Goal: Information Seeking & Learning: Learn about a topic

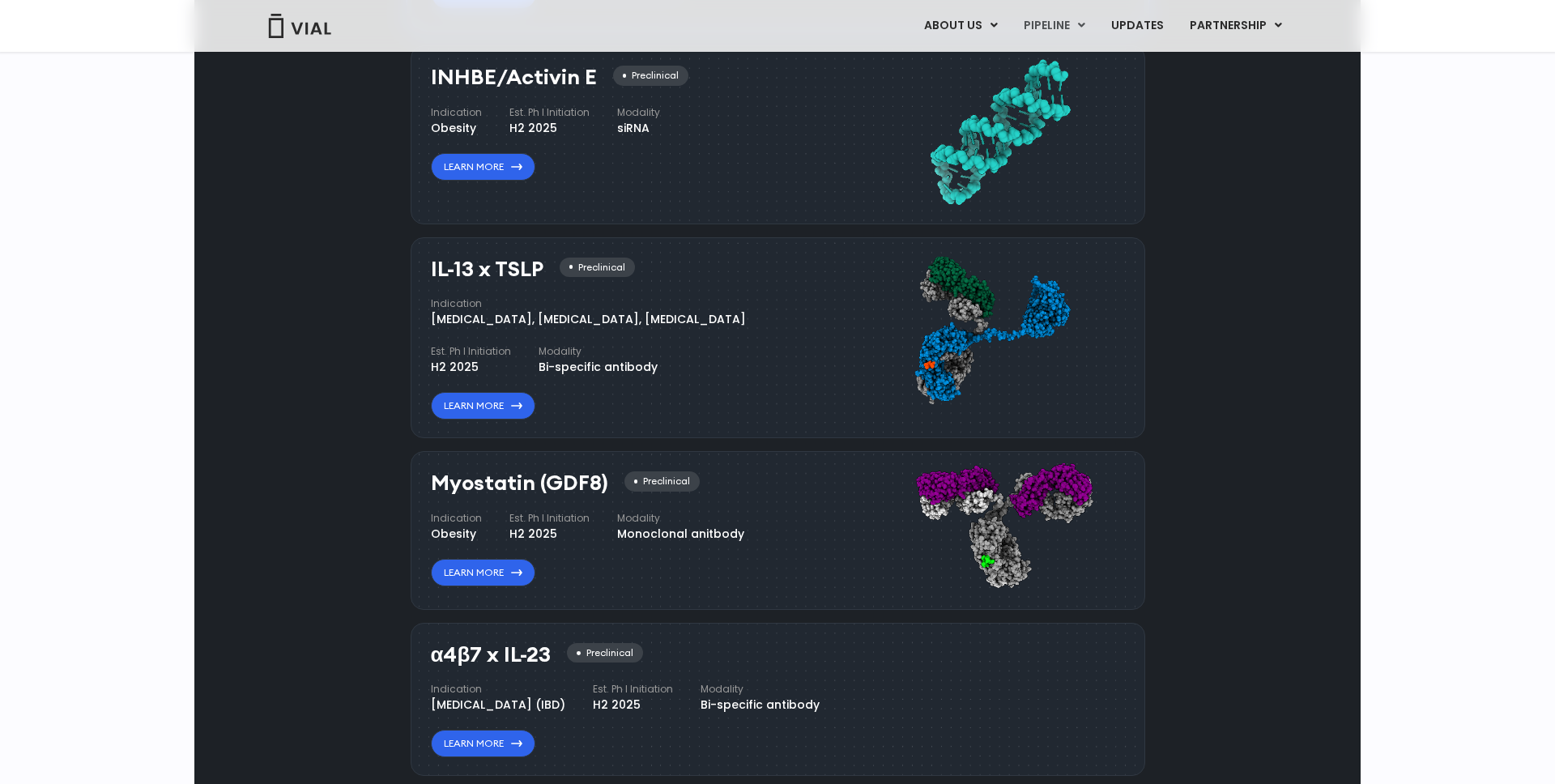
scroll to position [1580, 0]
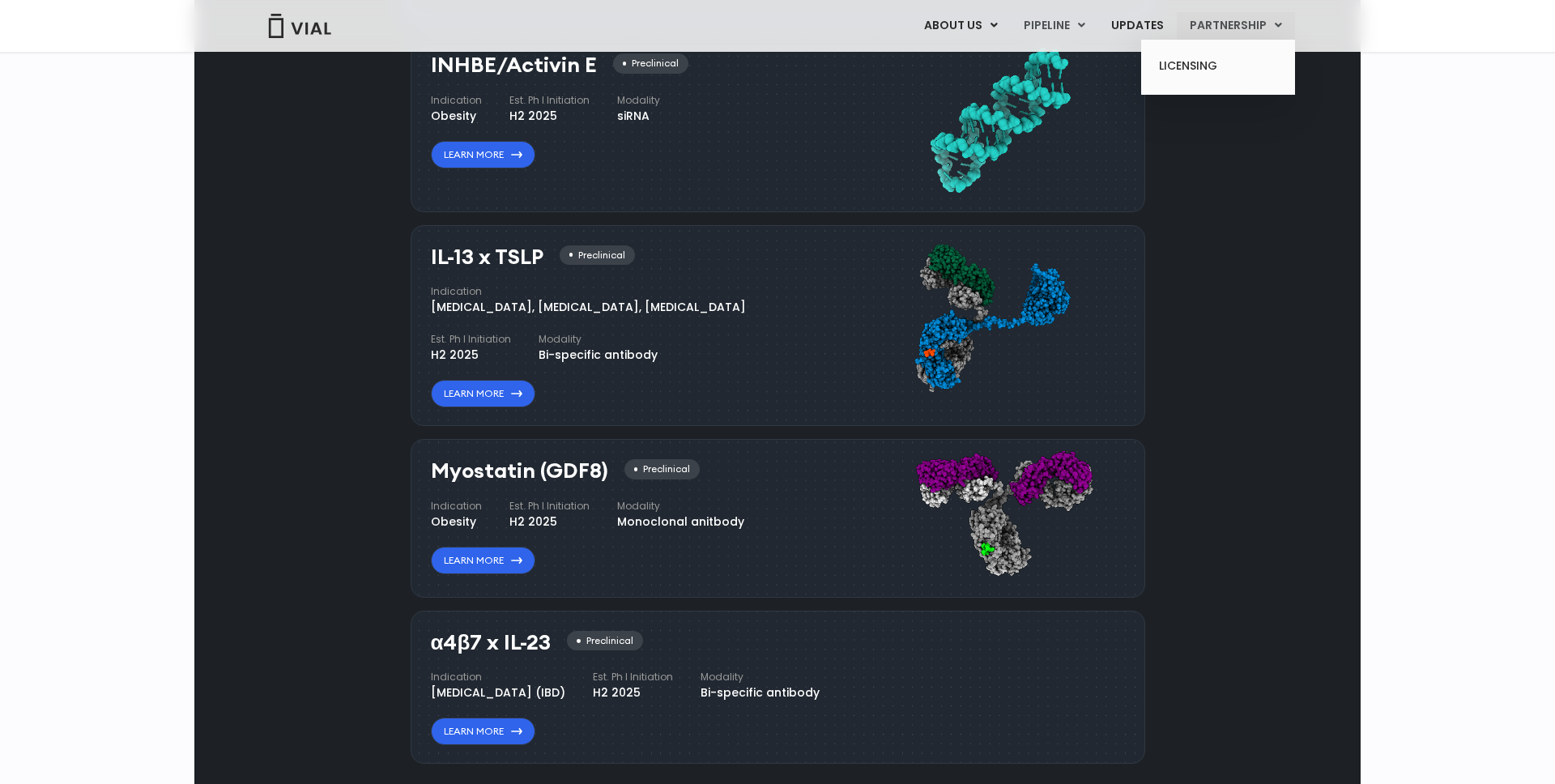
click at [1233, 24] on link "PARTNERSHIP" at bounding box center [1236, 25] width 118 height 27
click at [1183, 64] on link "LICENSING" at bounding box center [1217, 66] width 141 height 26
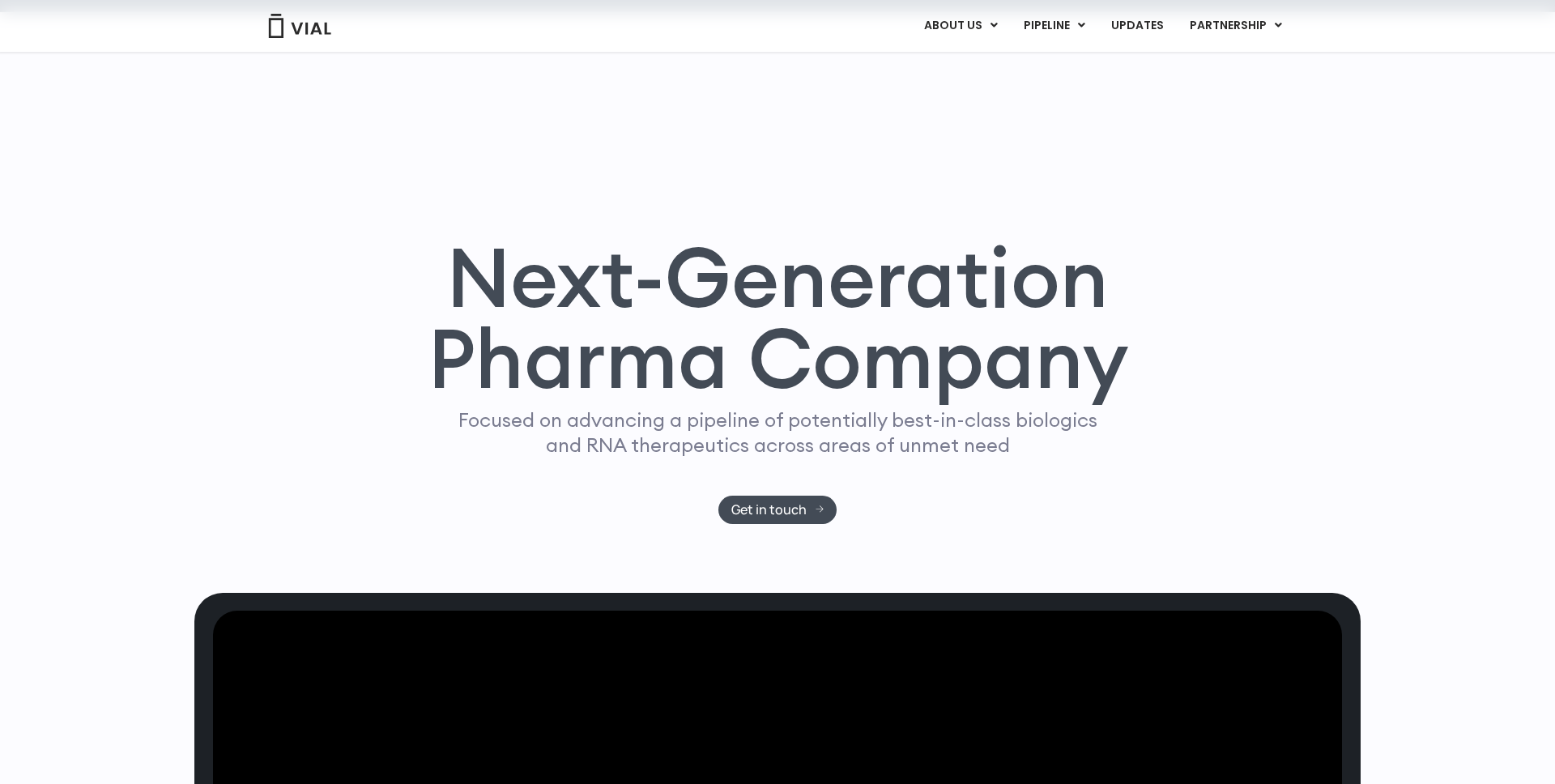
scroll to position [126, 0]
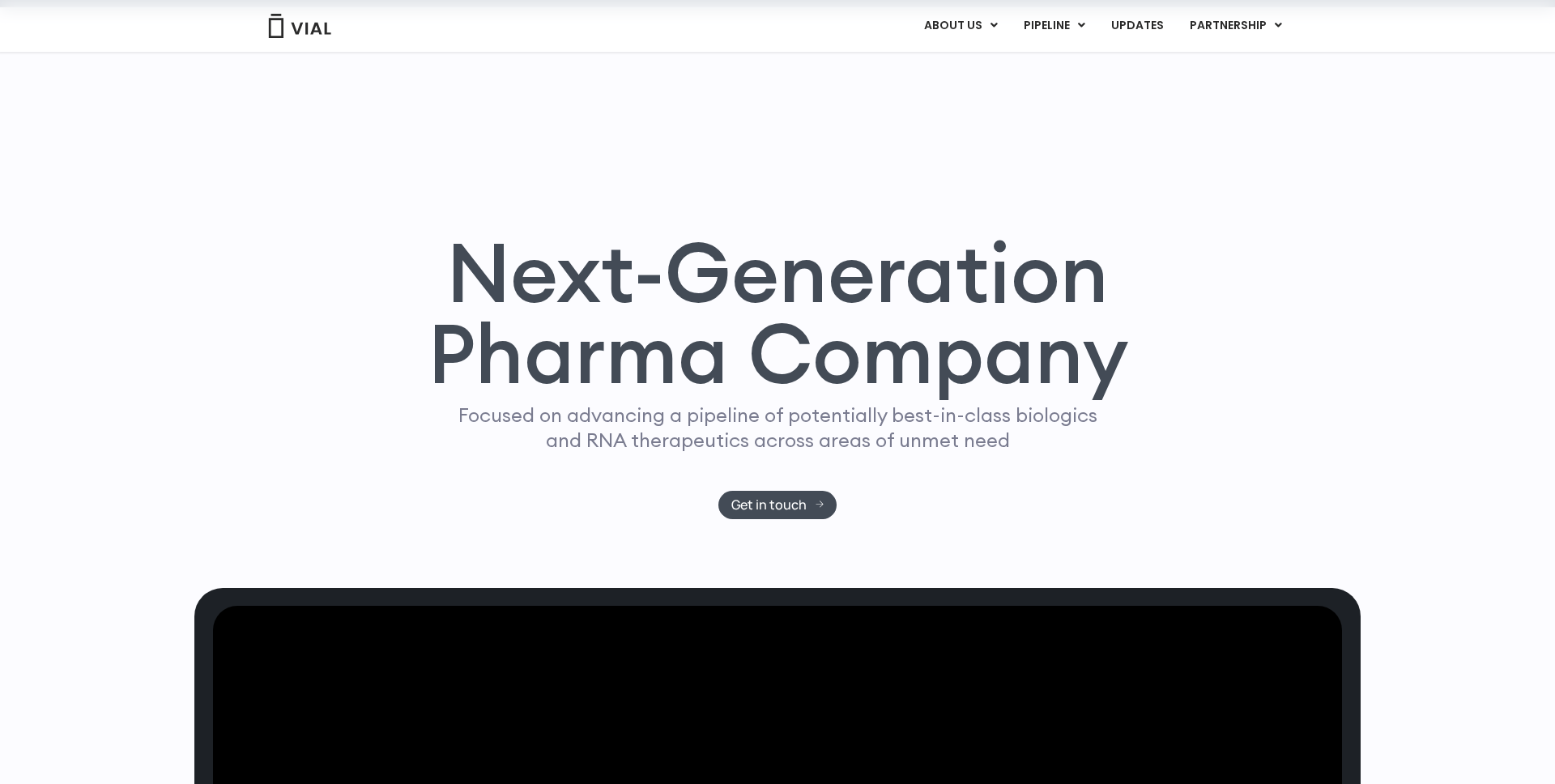
click at [304, 26] on img at bounding box center [299, 25] width 64 height 24
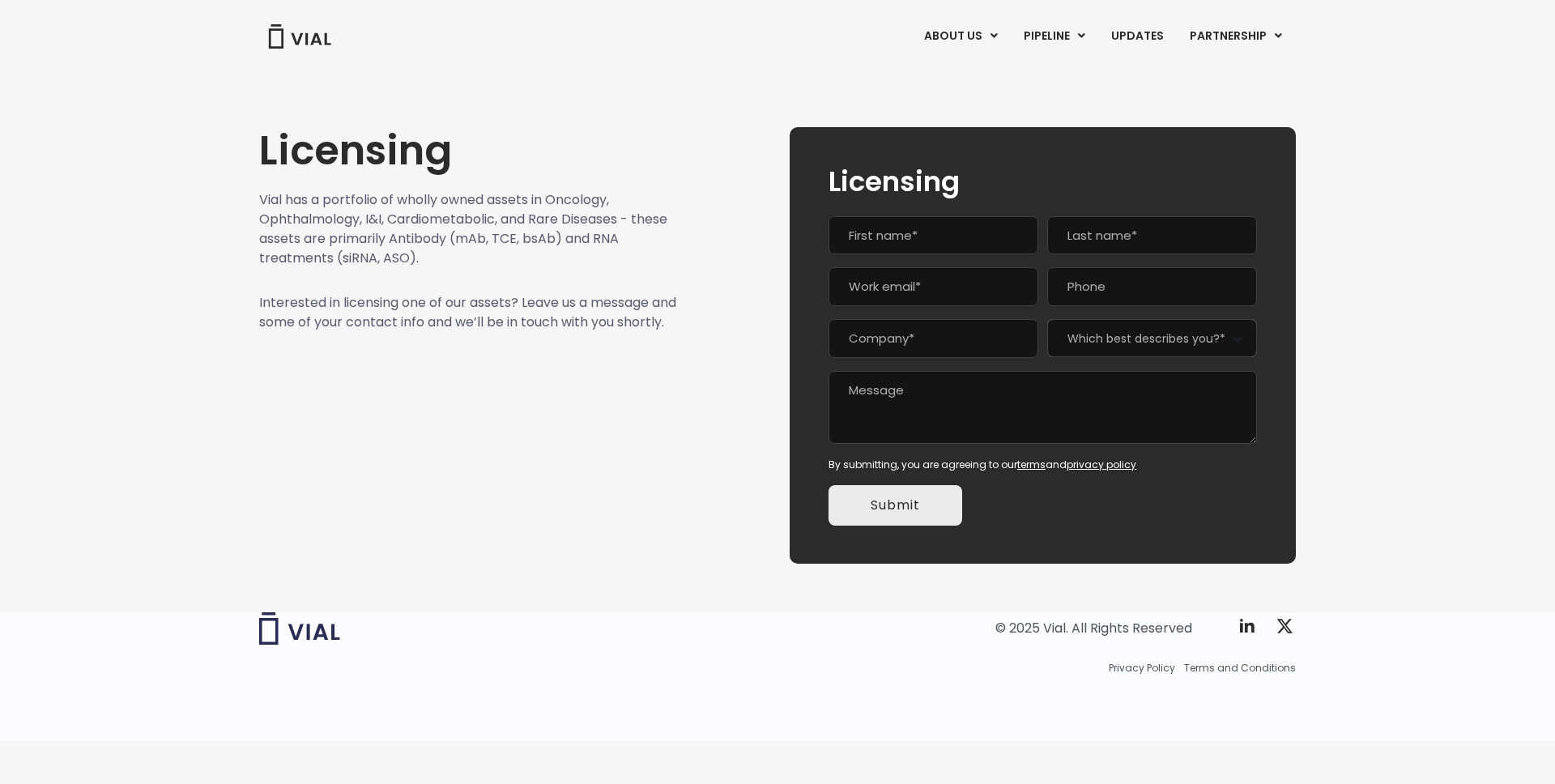
click at [621, 318] on p "Interested in licensing one of our assets? Leave us a message and some of your …" at bounding box center [468, 313] width 418 height 39
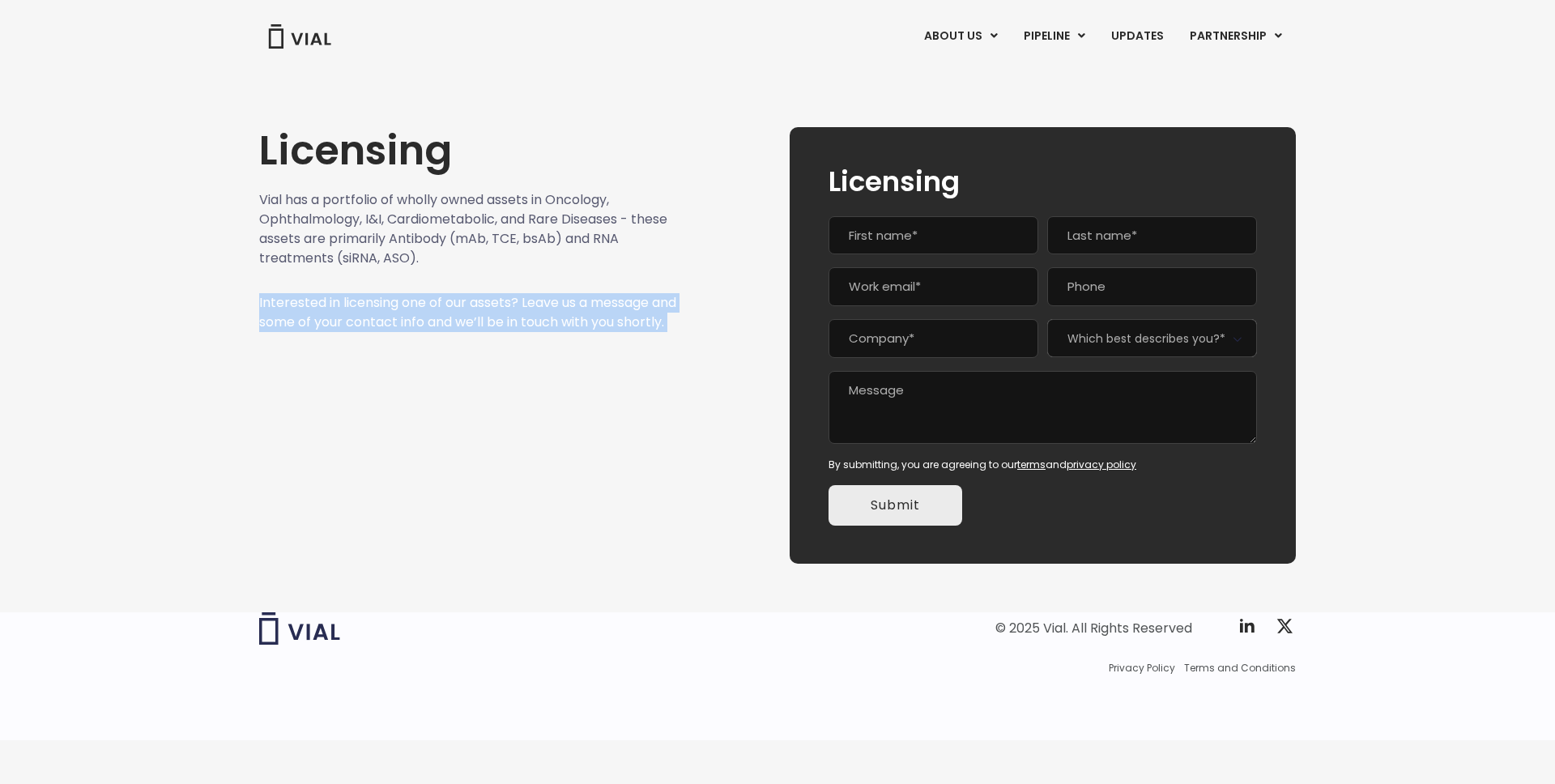
click at [622, 401] on div "Licensing Vial has a portfolio of wholly owned assets in Oncology, Ophthalmolog…" at bounding box center [468, 345] width 418 height 437
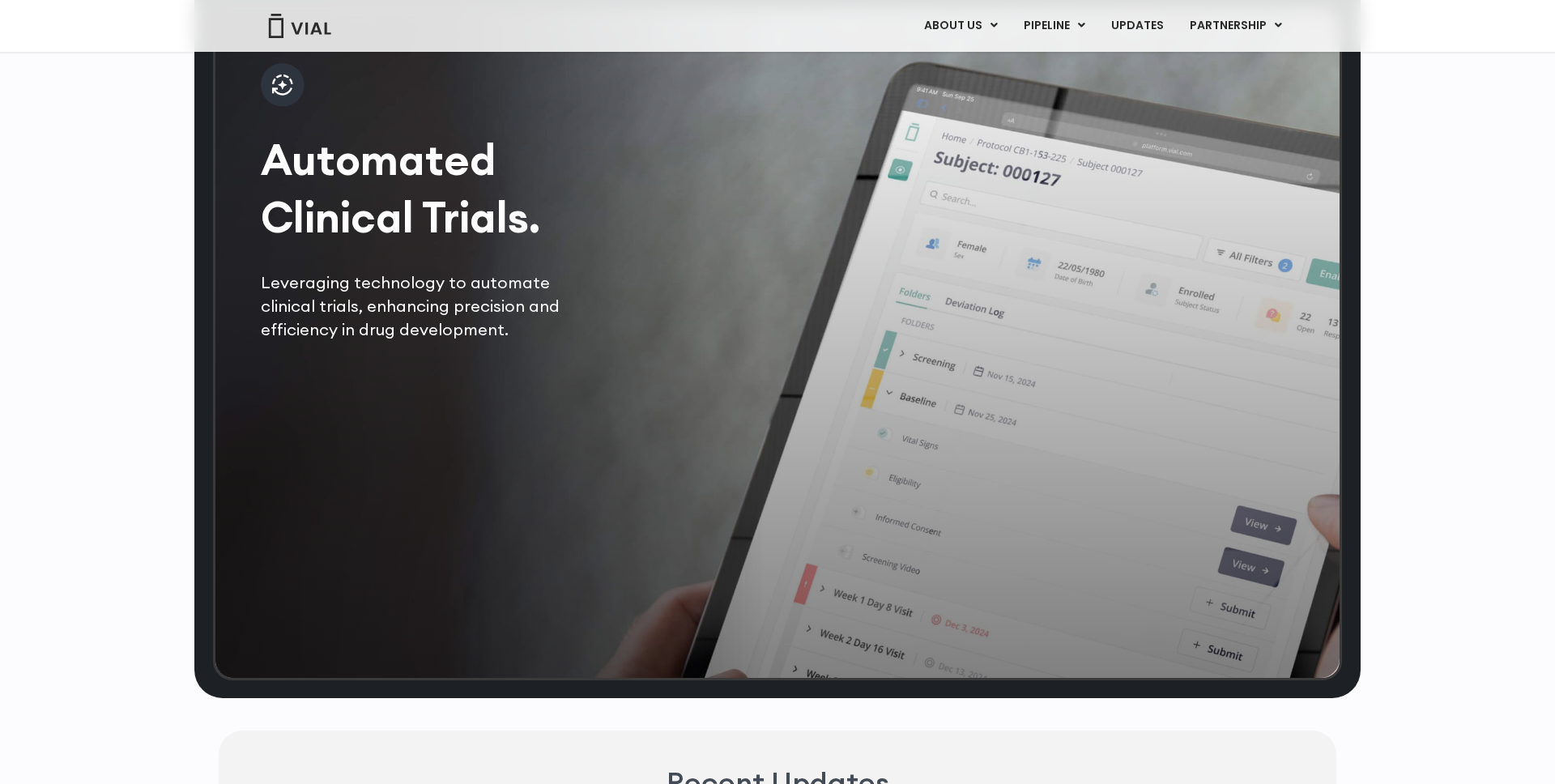
scroll to position [3416, 0]
click at [403, 341] on p "Leveraging technology to automate clinical trials, enhancing precision and effi…" at bounding box center [429, 305] width 339 height 71
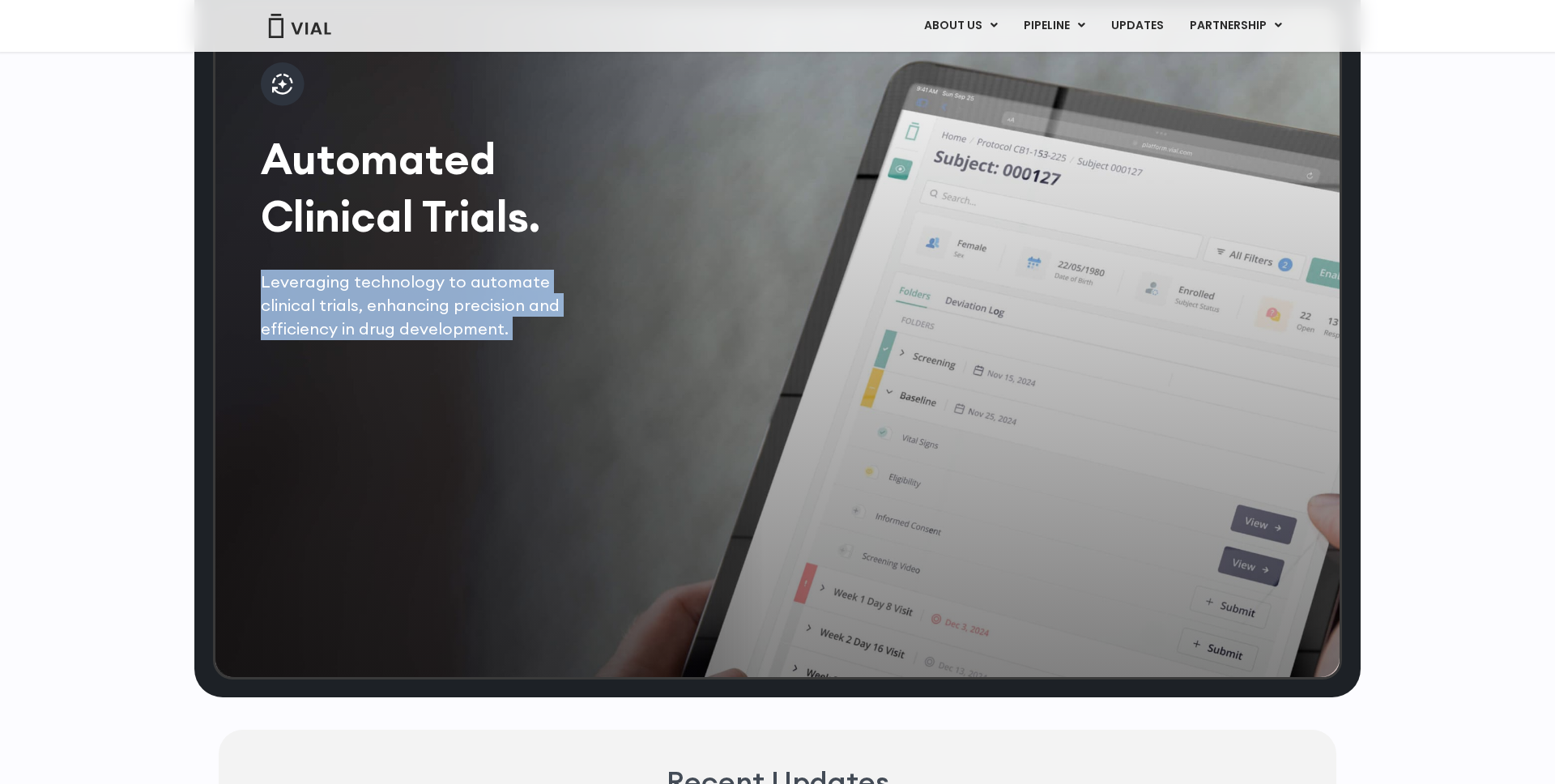
click at [413, 297] on div "Automated Clinical Trials. Leveraging technology to automate clinical trials, e…" at bounding box center [429, 202] width 339 height 279
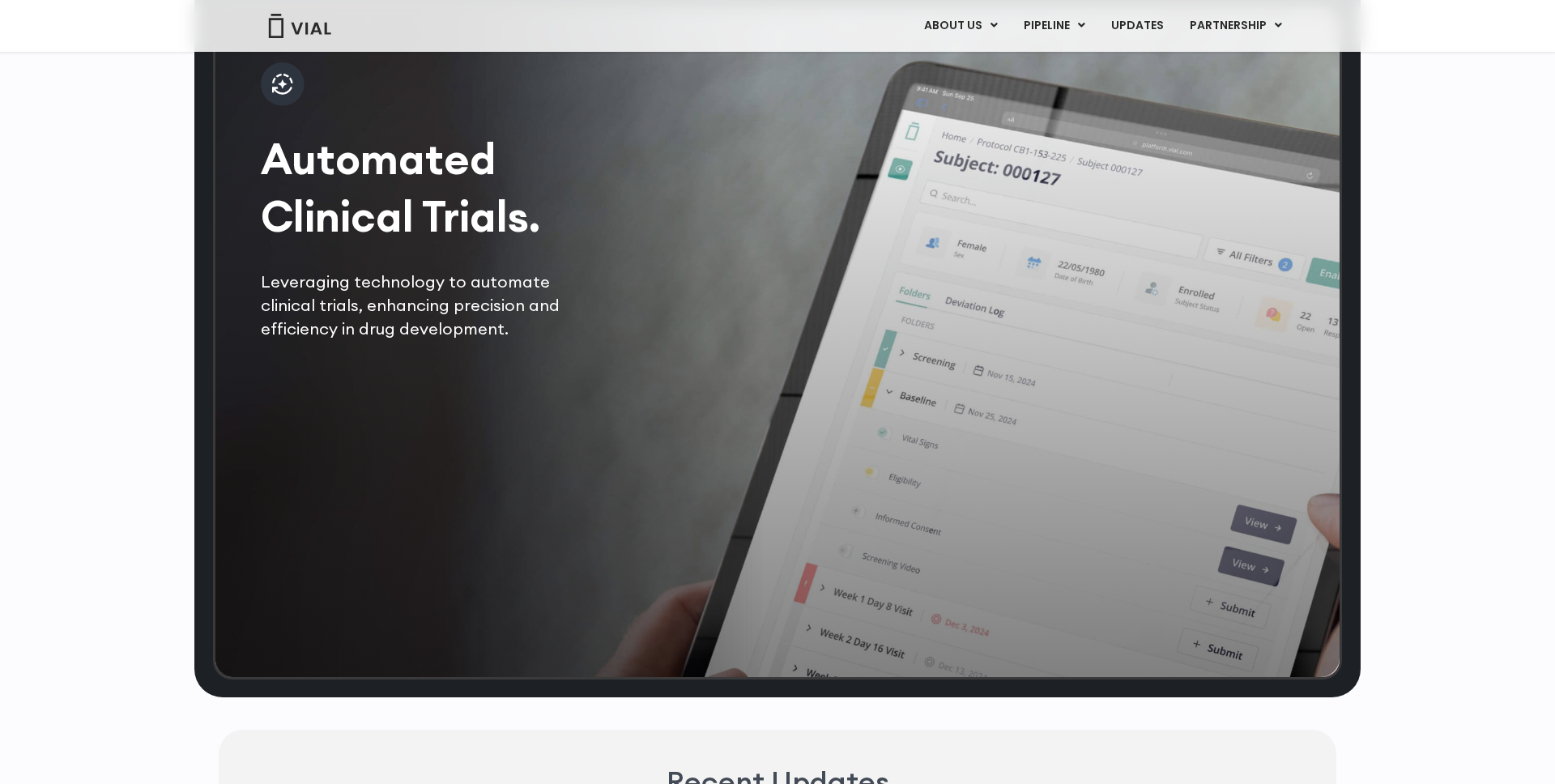
click at [413, 297] on div "Automated Clinical Trials. Leveraging technology to automate clinical trials, e…" at bounding box center [429, 202] width 339 height 279
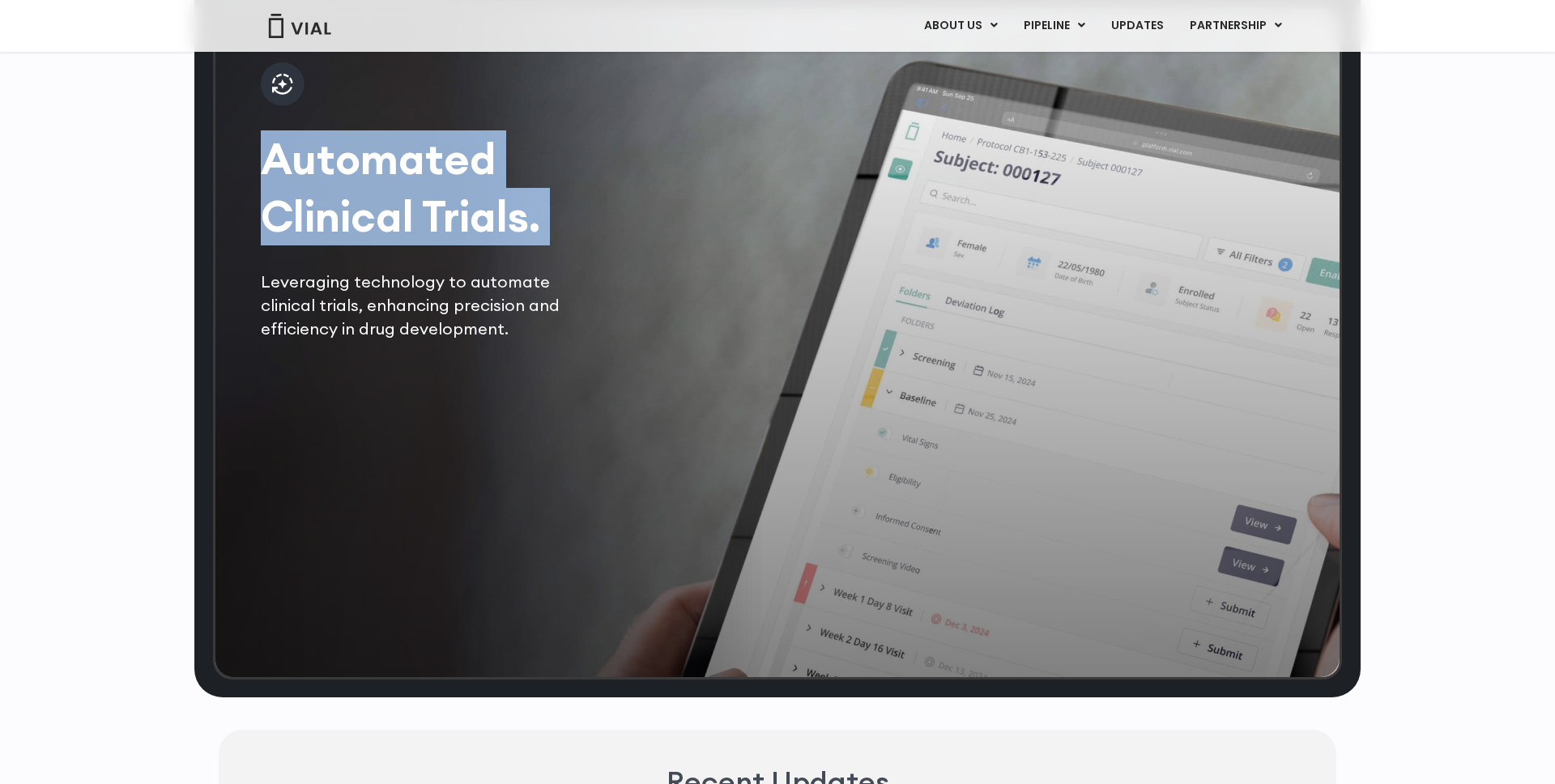
scroll to position [3442, 0]
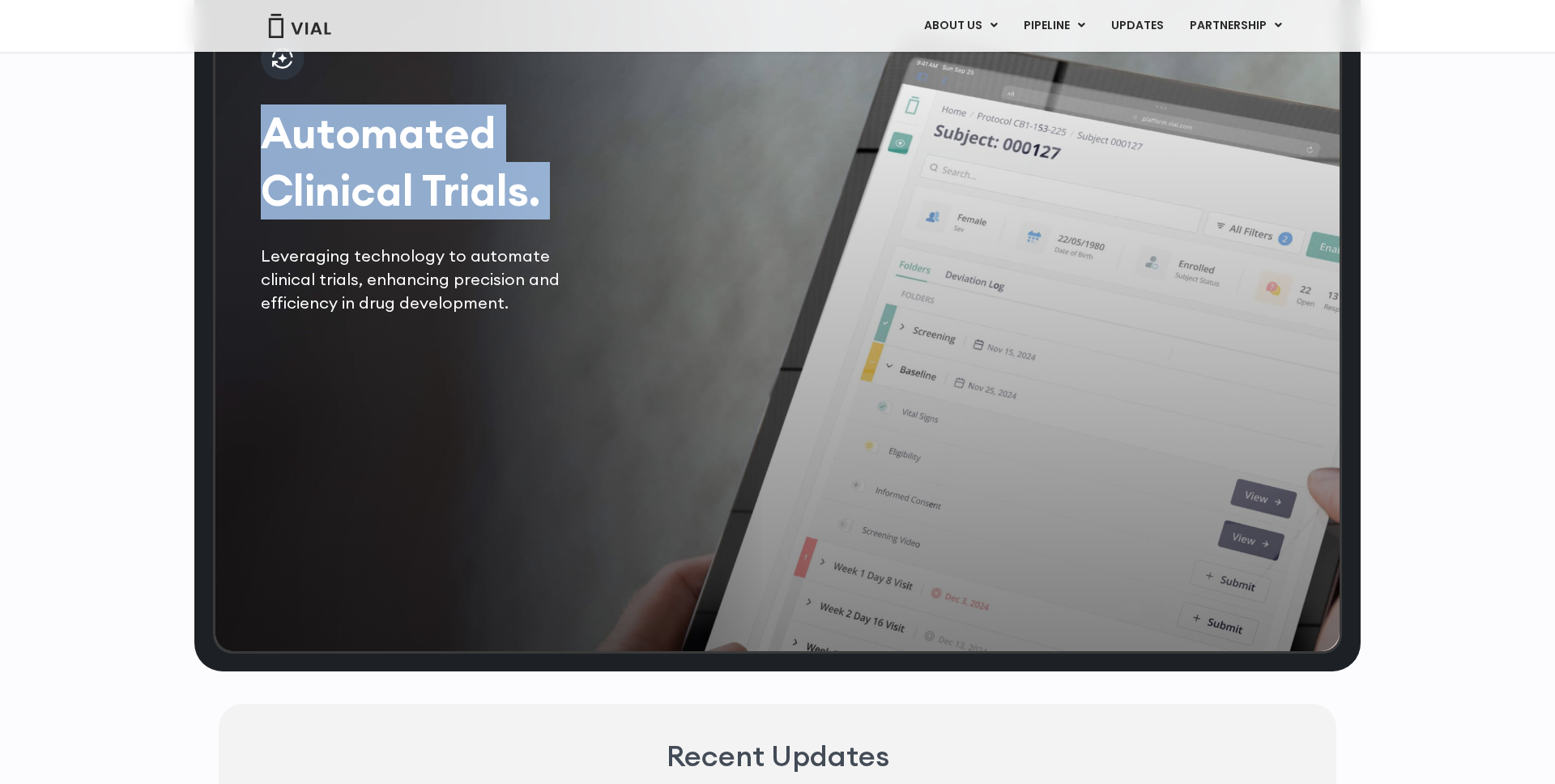
click at [411, 313] on p "Leveraging technology to automate clinical trials, enhancing precision and effi…" at bounding box center [429, 279] width 339 height 71
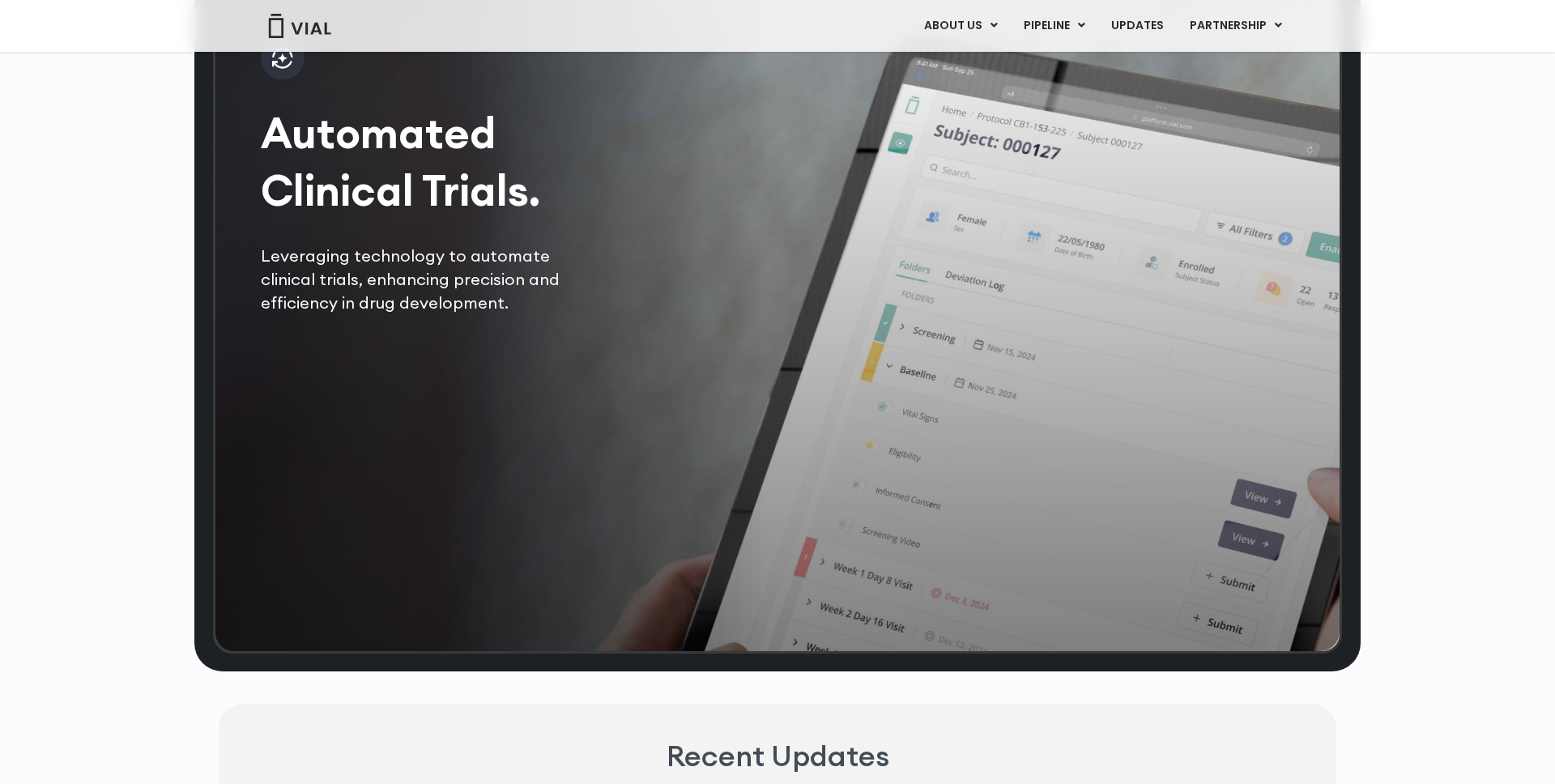
click at [411, 313] on p "Leveraging technology to automate clinical trials, enhancing precision and effi…" at bounding box center [429, 279] width 339 height 71
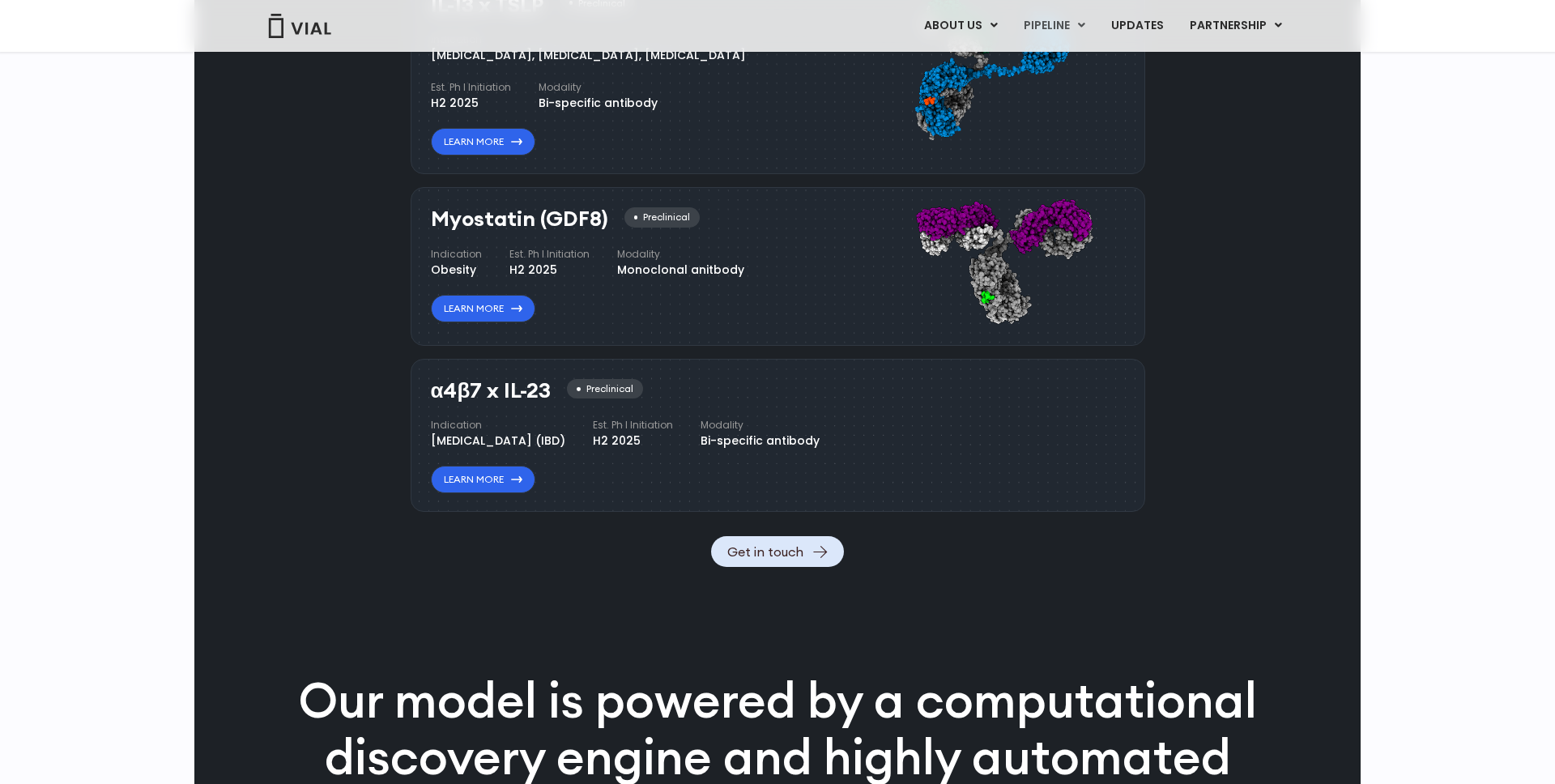
scroll to position [699, 0]
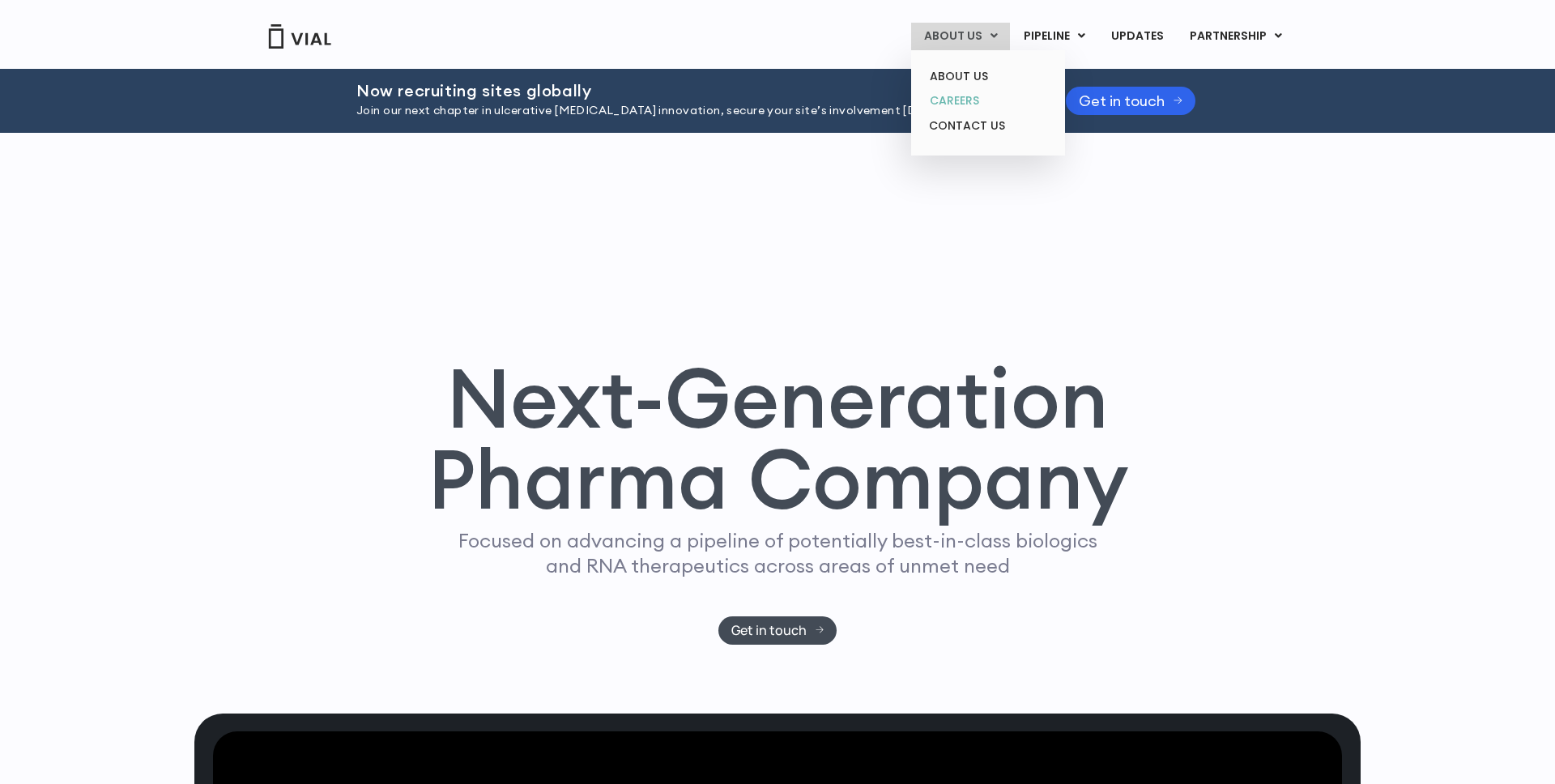
click at [981, 100] on link "CAREERS" at bounding box center [987, 101] width 141 height 25
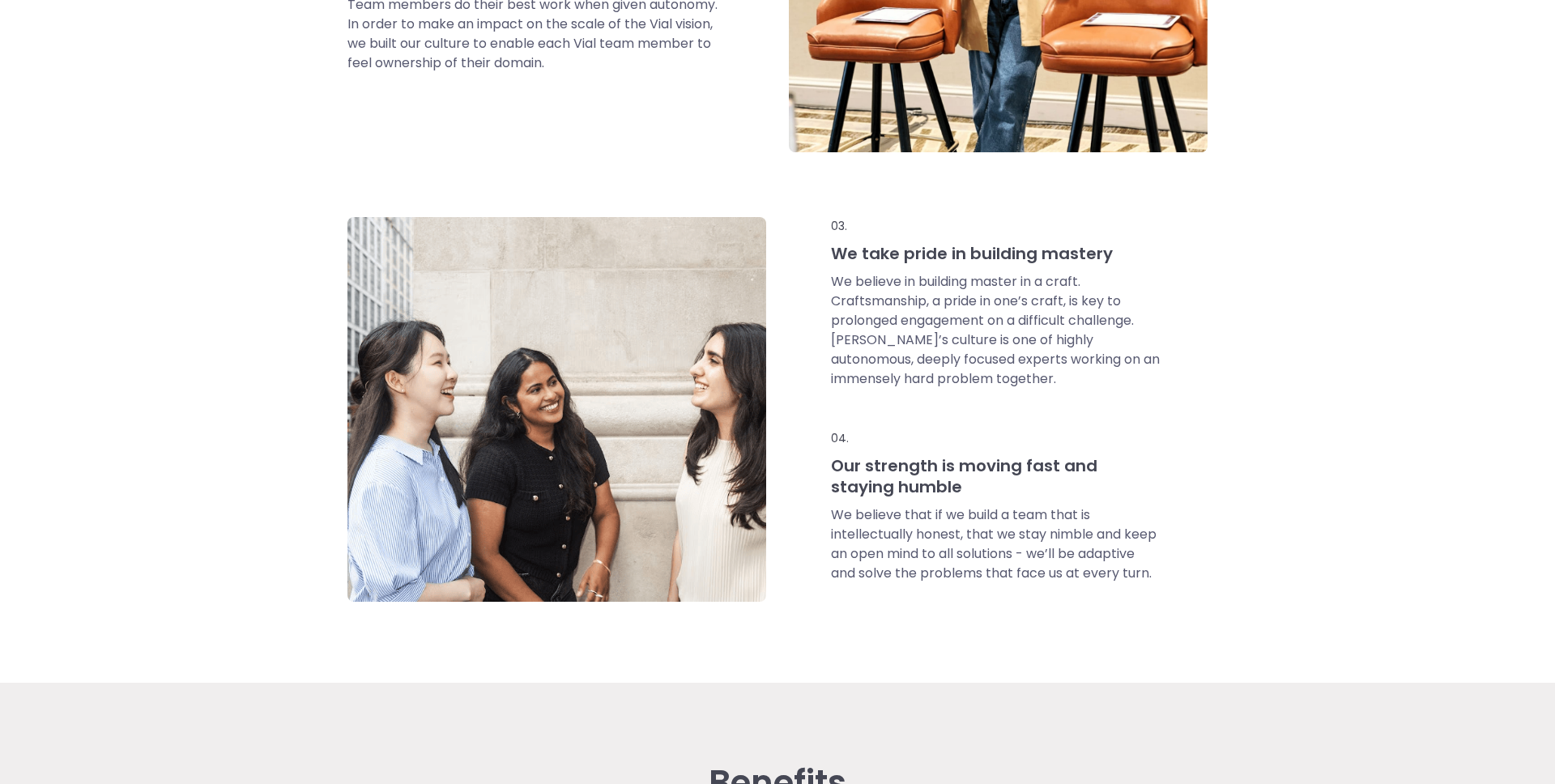
scroll to position [1098, 0]
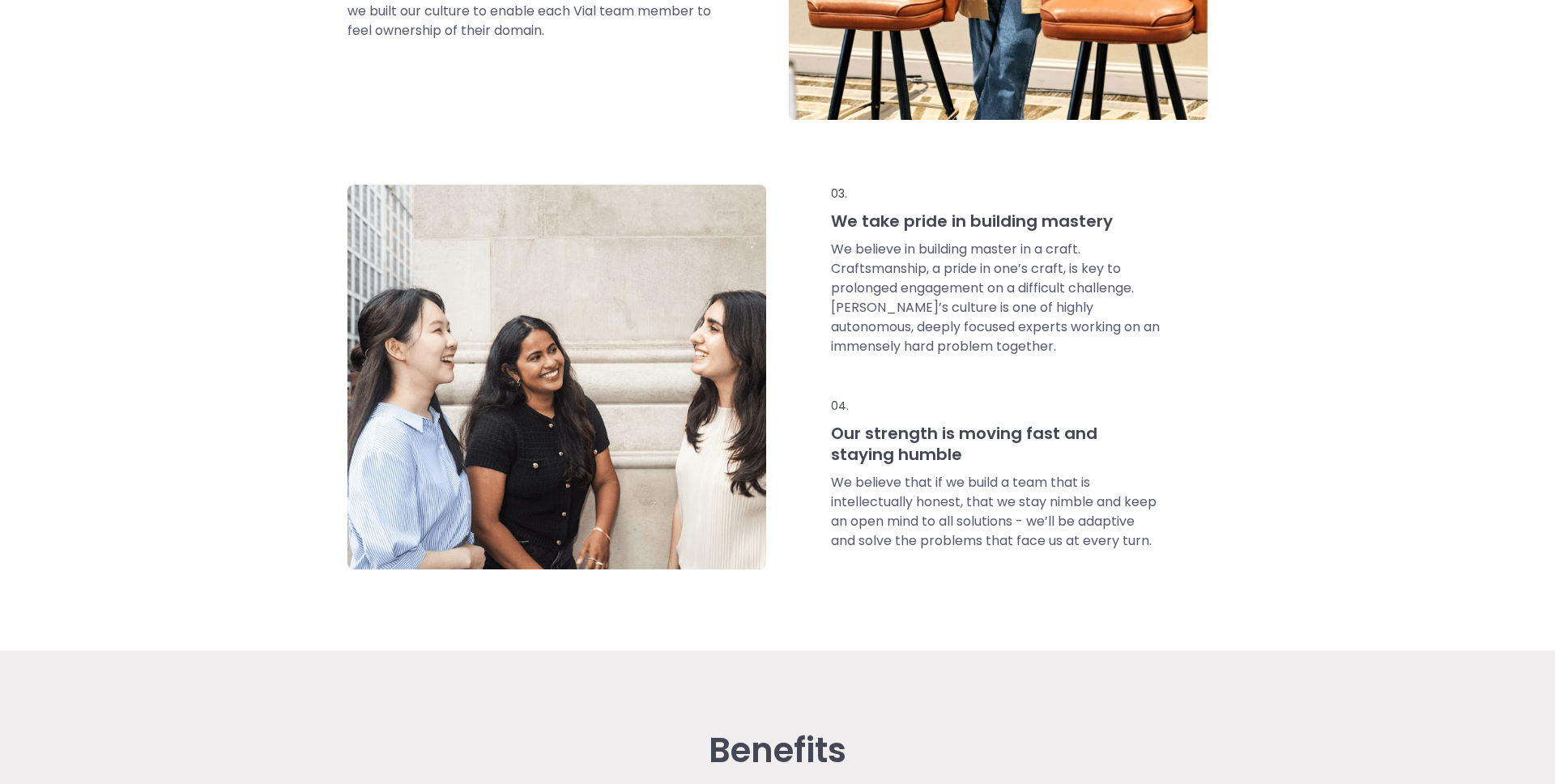
click at [973, 507] on p "We believe that if we build a team that is intellectually honest, that we stay …" at bounding box center [996, 512] width 330 height 78
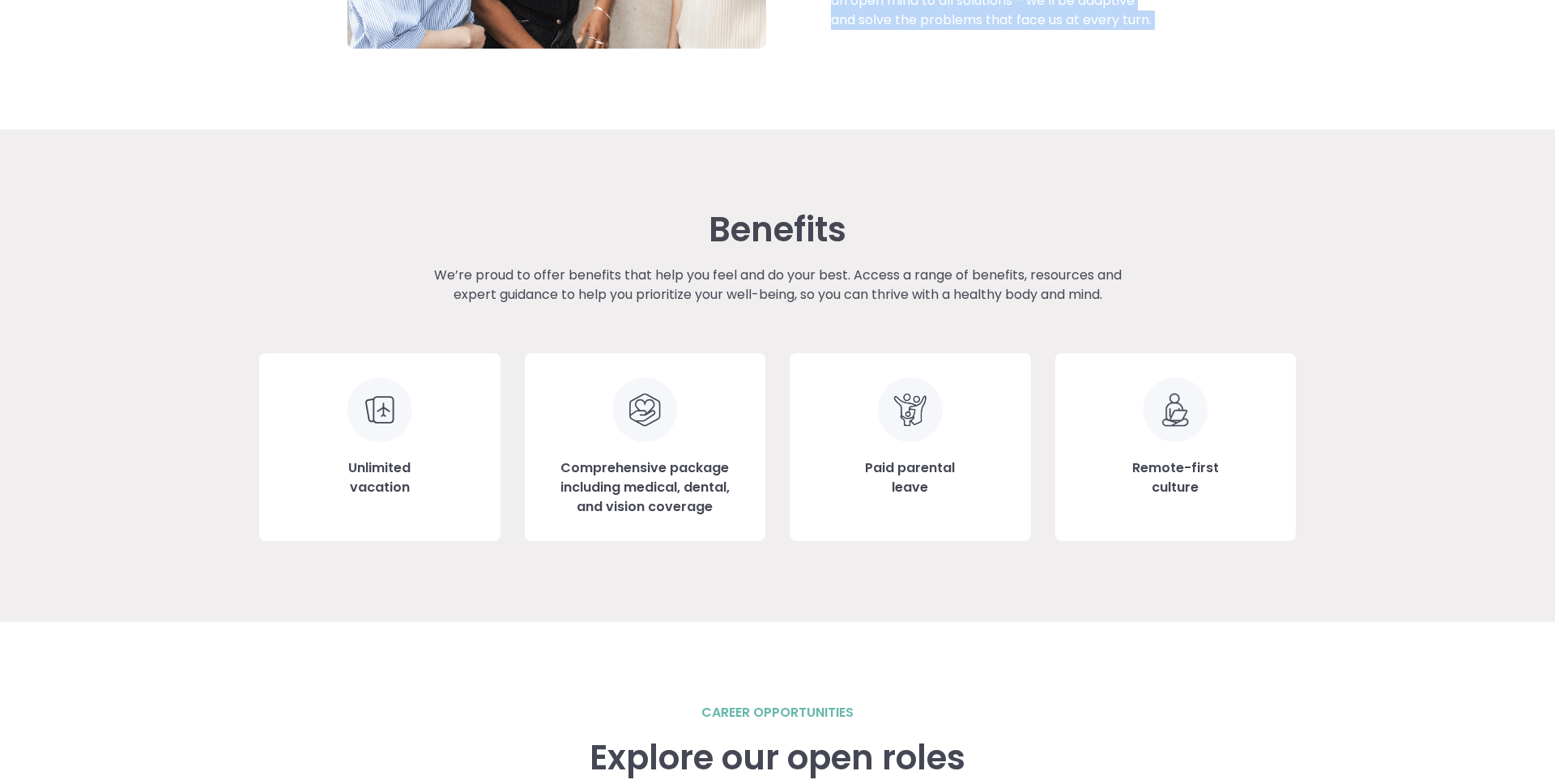
scroll to position [1641, 0]
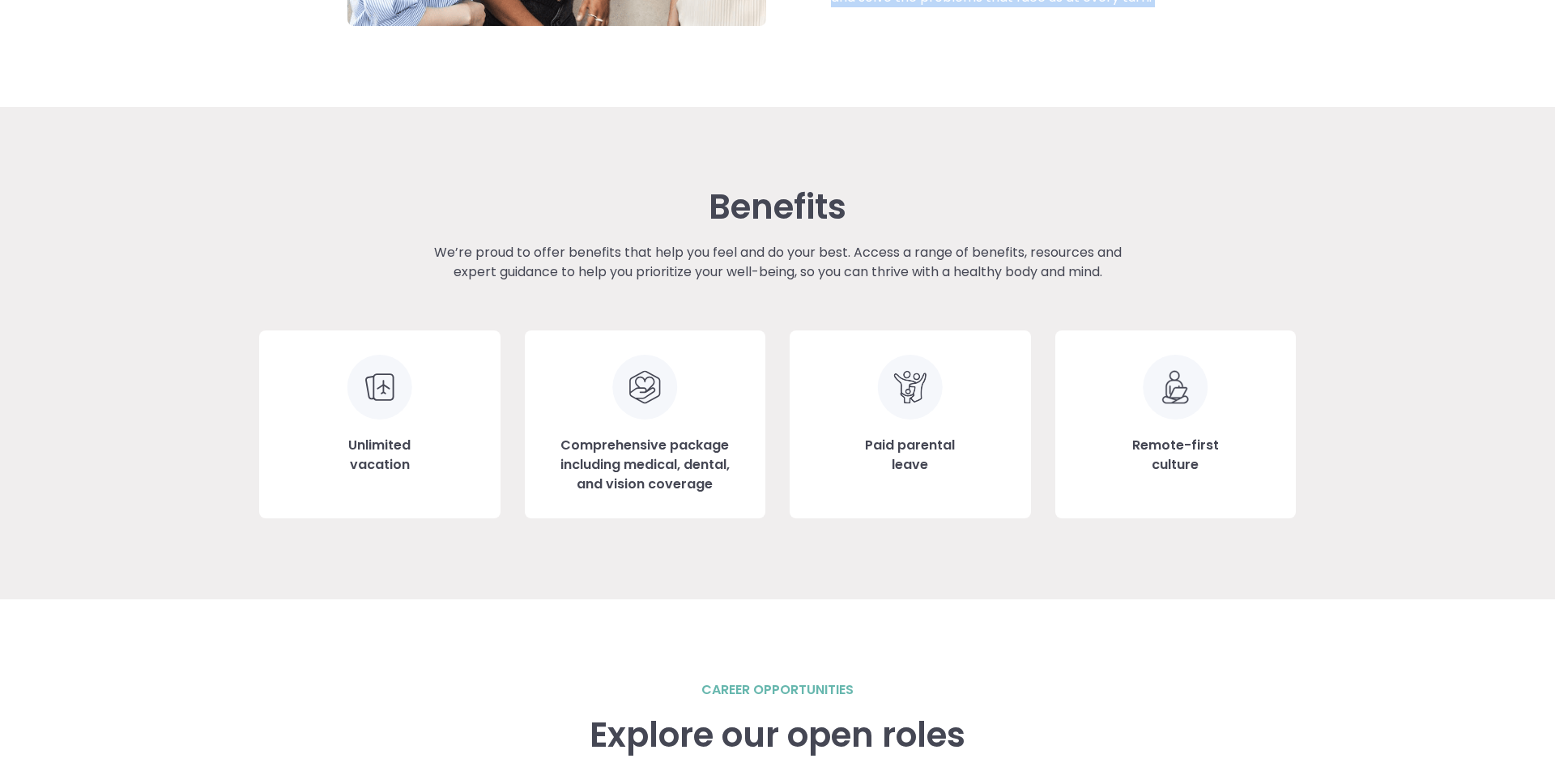
click at [388, 463] on h3 "Unlimited vacation" at bounding box center [379, 455] width 62 height 39
click at [618, 466] on h3 "Comprehensive package including medical, dental, and vision coverage" at bounding box center [645, 465] width 192 height 59
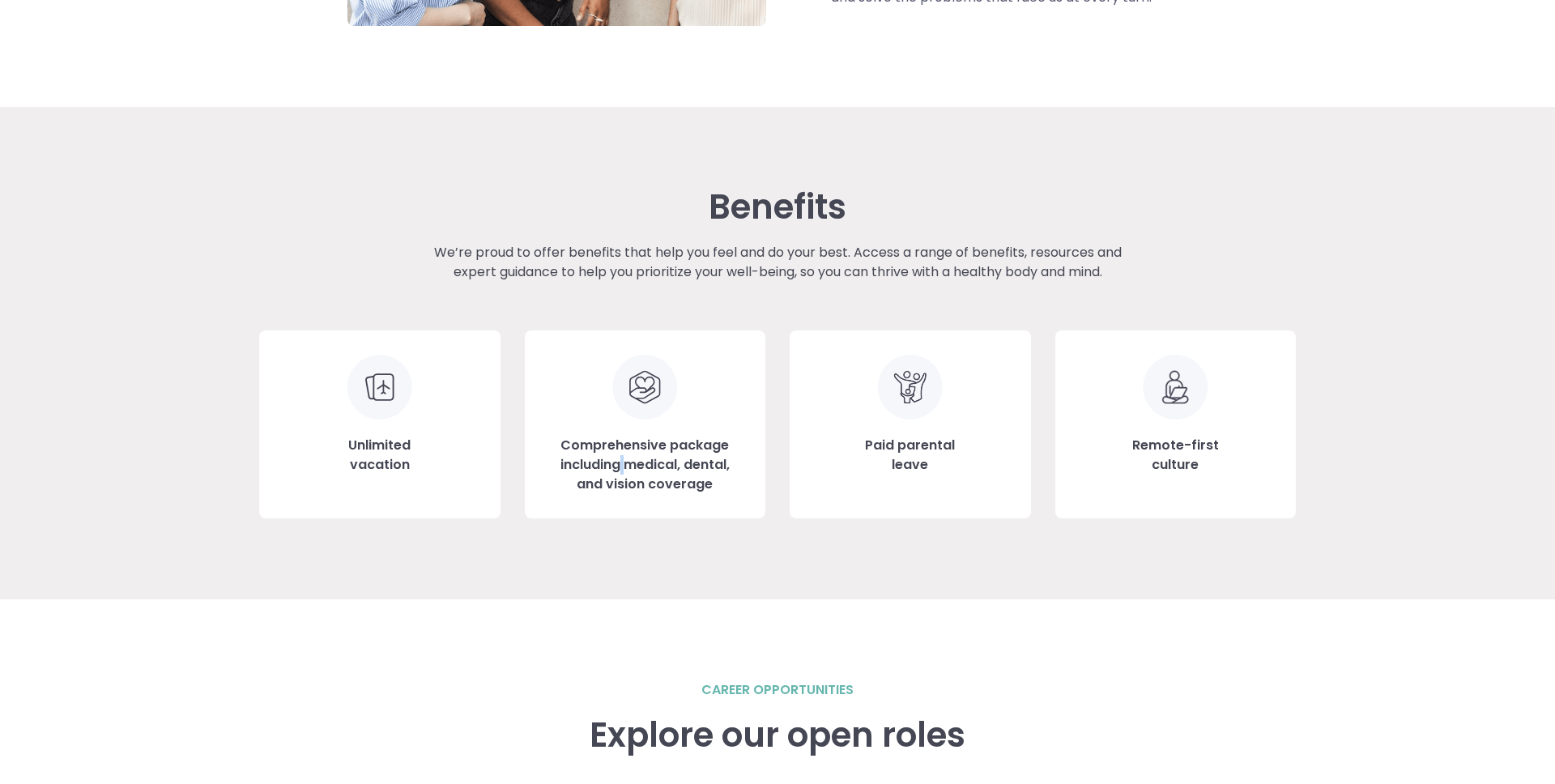
click at [618, 466] on h3 "Comprehensive package including medical, dental, and vision coverage" at bounding box center [645, 465] width 192 height 59
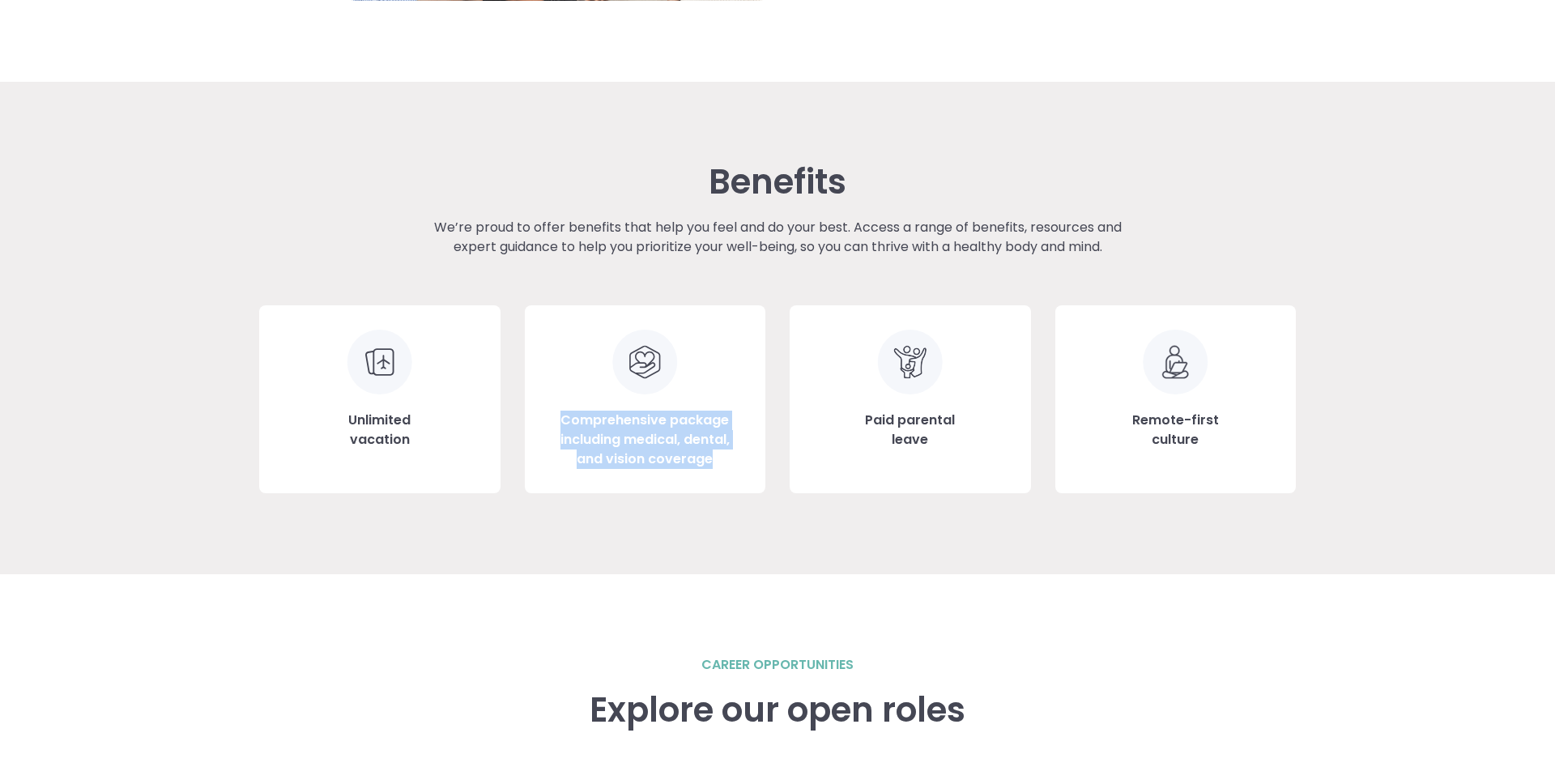
scroll to position [1669, 0]
click at [898, 451] on div "Paid parental leave" at bounding box center [910, 396] width 241 height 188
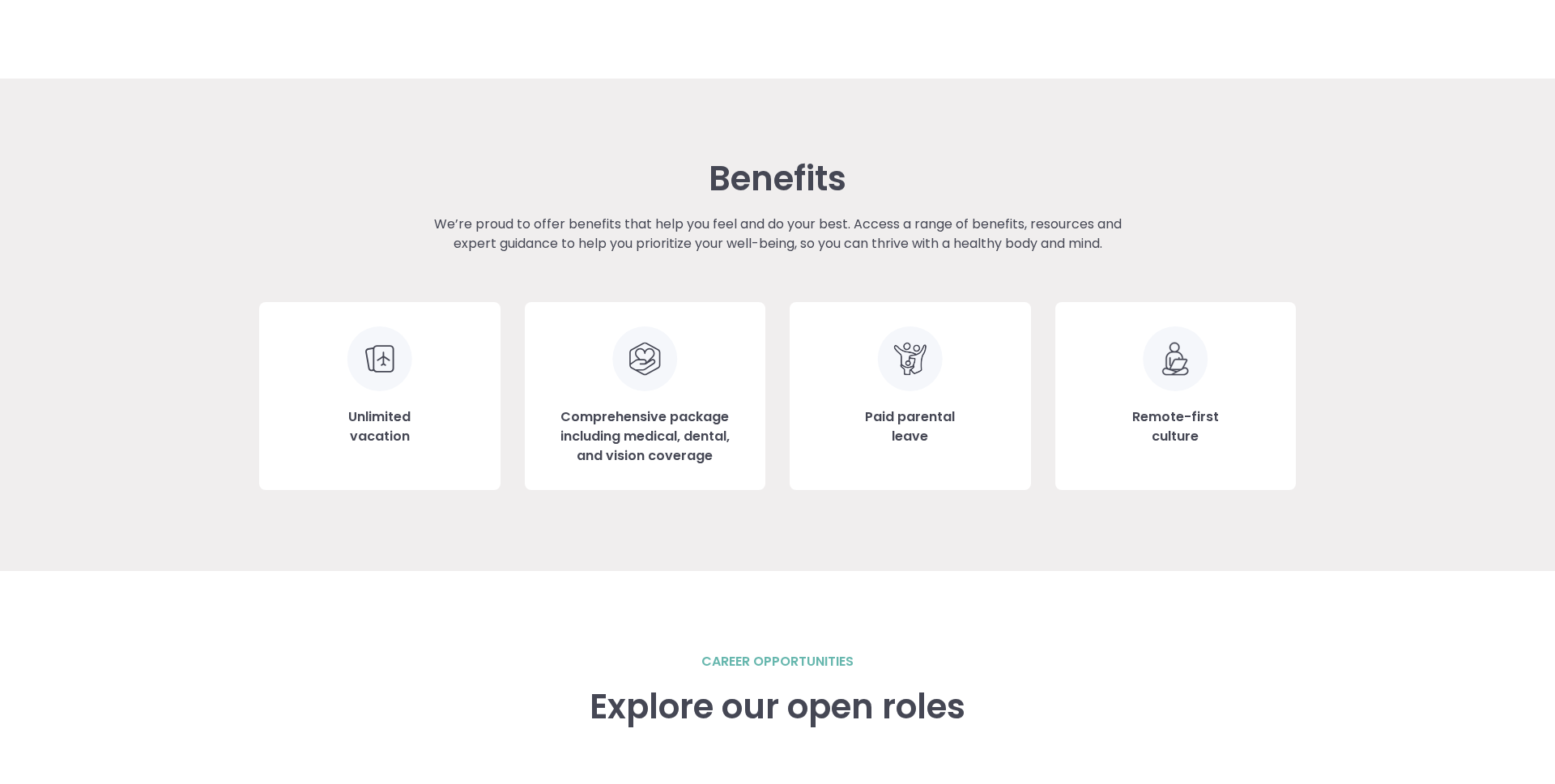
click at [898, 451] on div "Paid parental leave" at bounding box center [910, 396] width 241 height 188
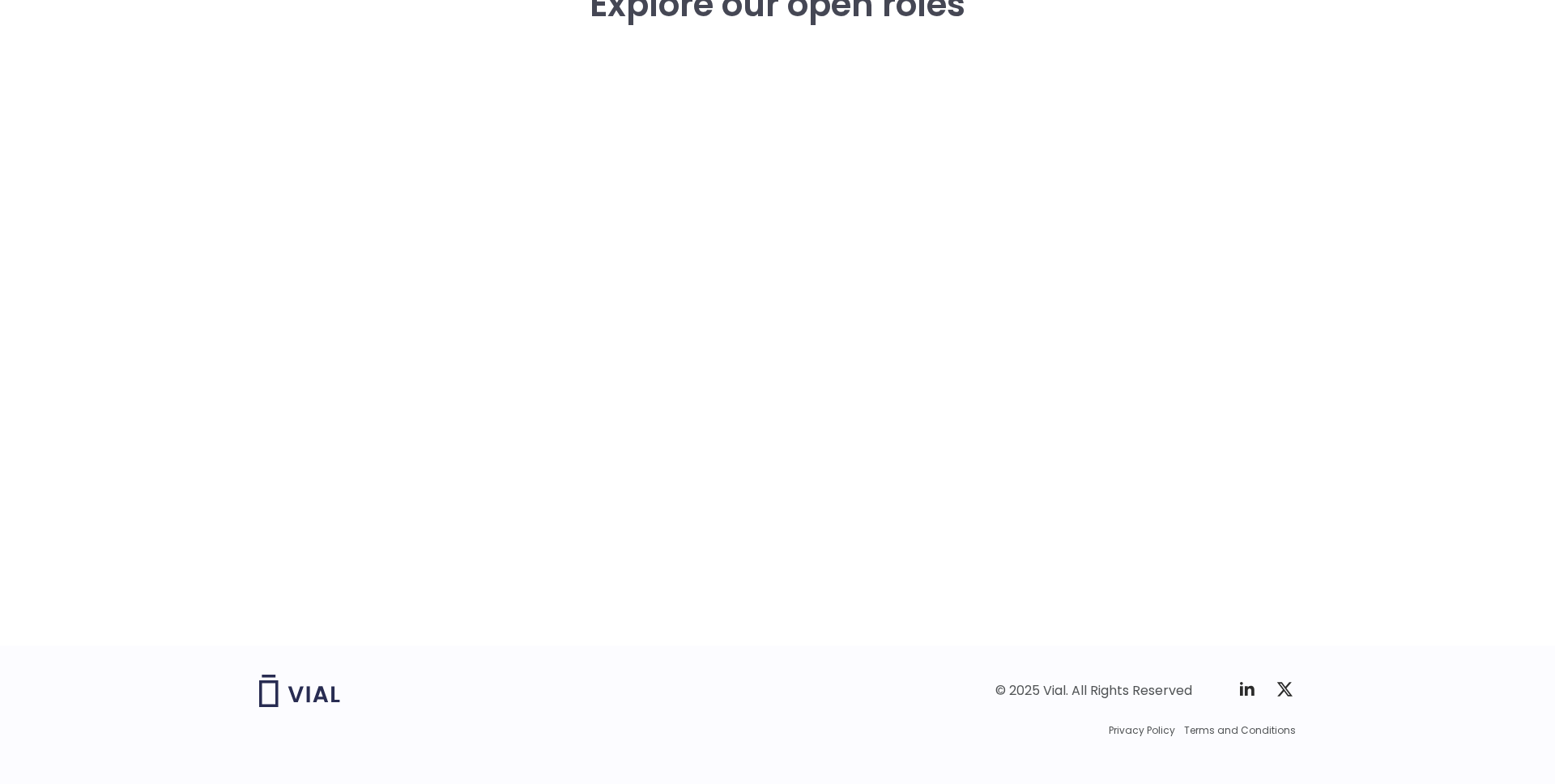
scroll to position [2372, 0]
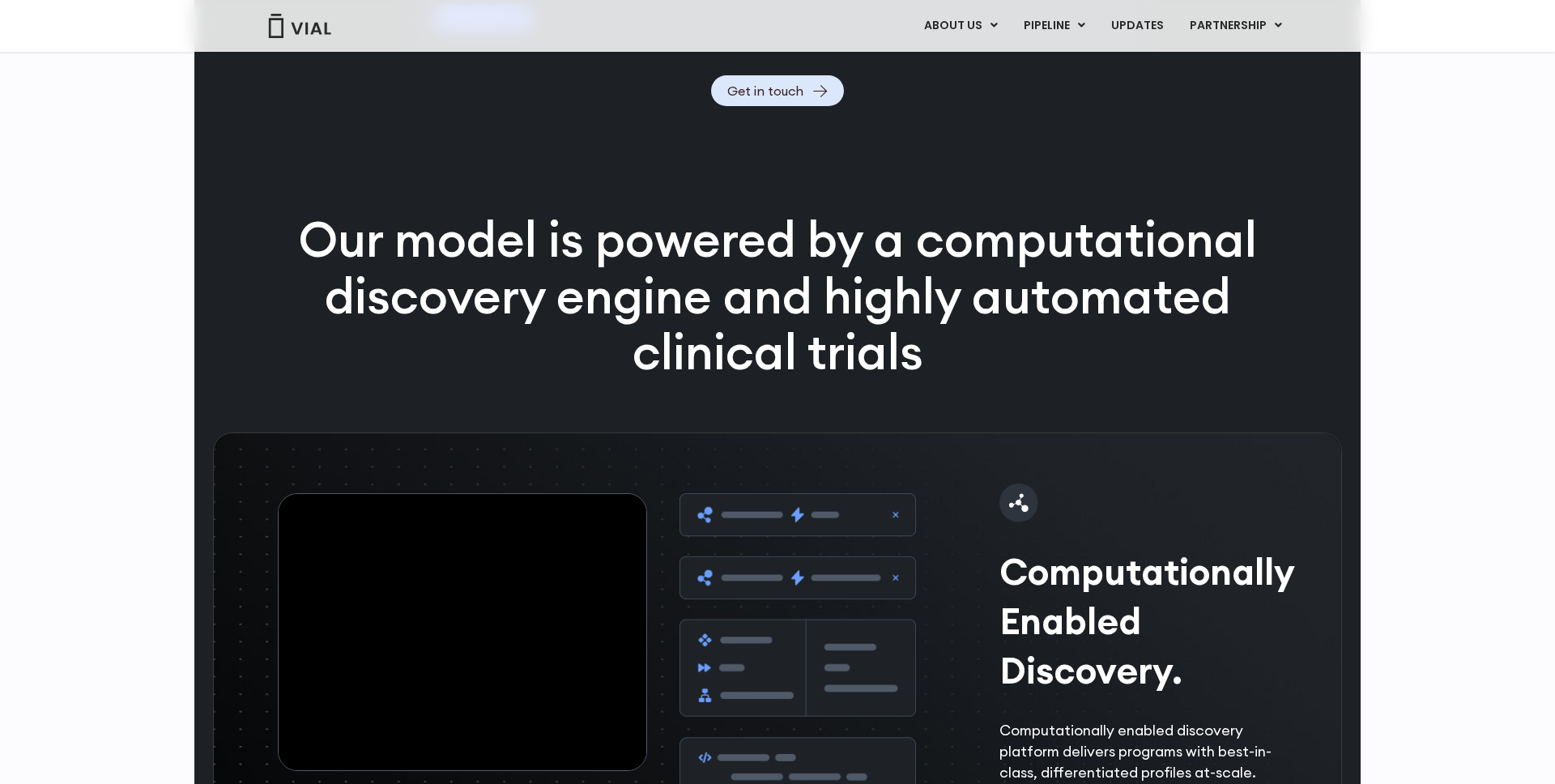
click at [629, 318] on p "Our model is powered by a computational discovery engine and highly automated c…" at bounding box center [778, 296] width 1044 height 170
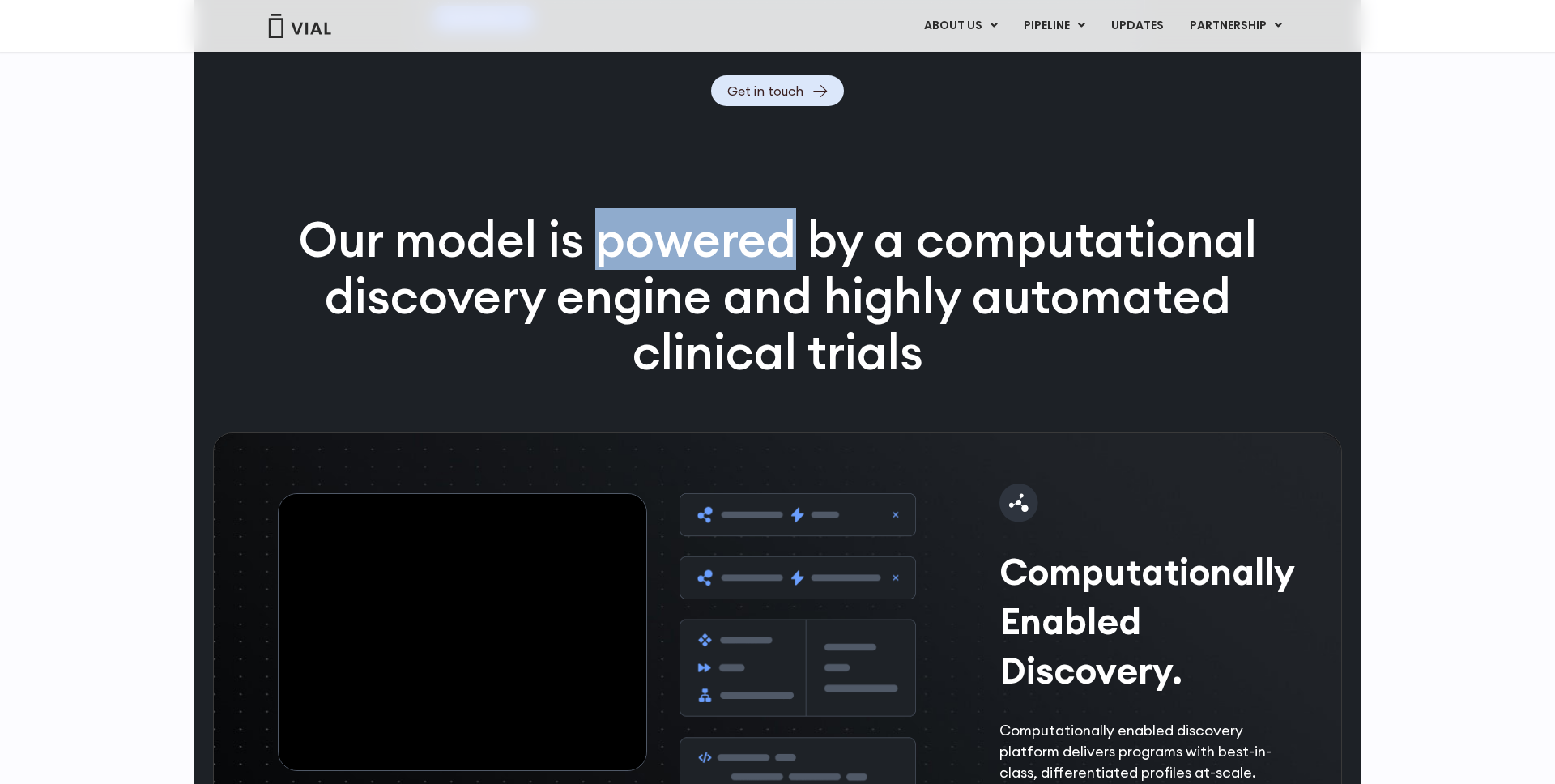
click at [629, 318] on p "Our model is powered by a computational discovery engine and highly automated c…" at bounding box center [778, 296] width 1044 height 170
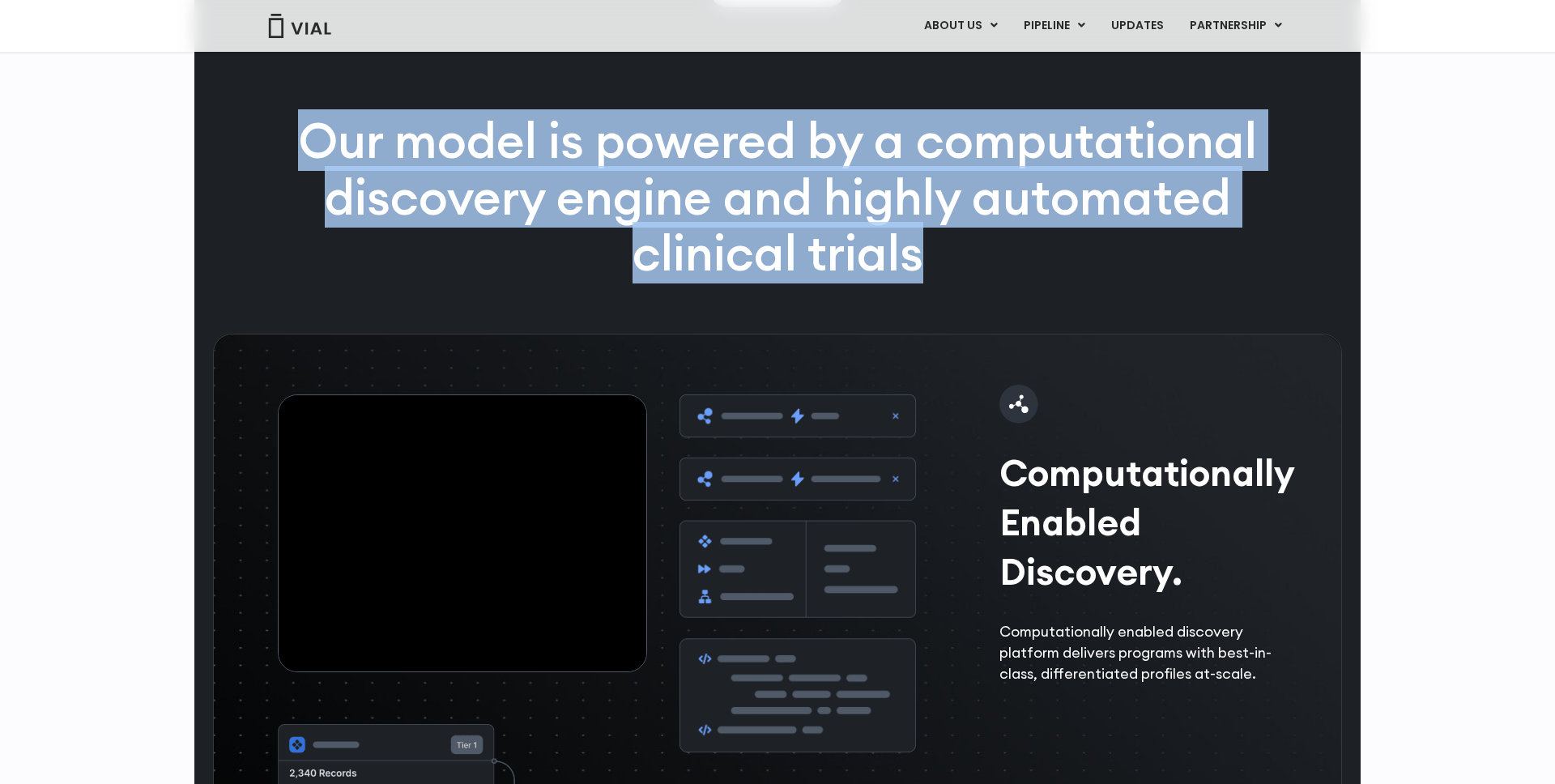
scroll to position [2393, 0]
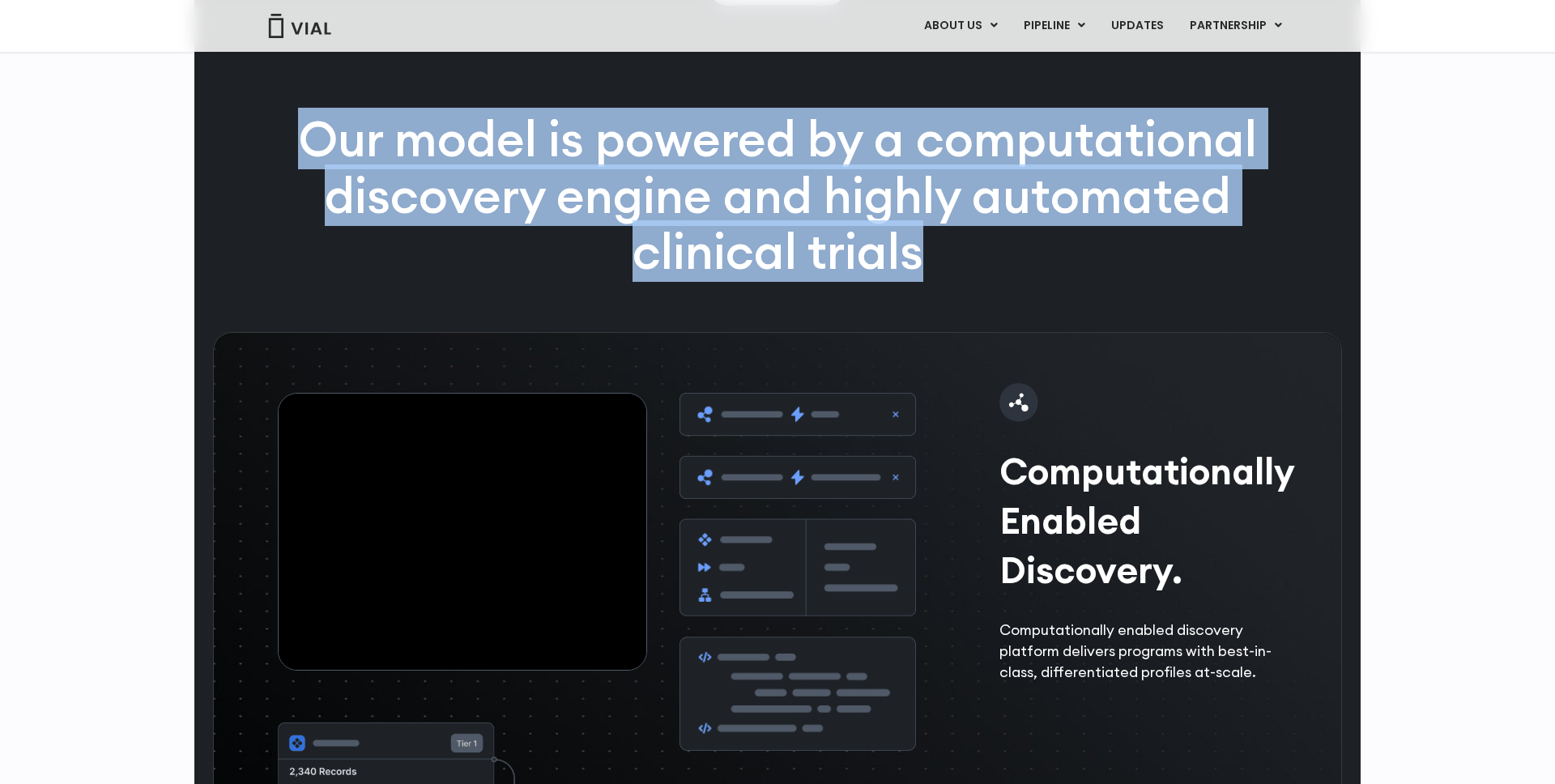
click at [691, 224] on p "Our model is powered by a computational discovery engine and highly automated c…" at bounding box center [778, 196] width 1044 height 170
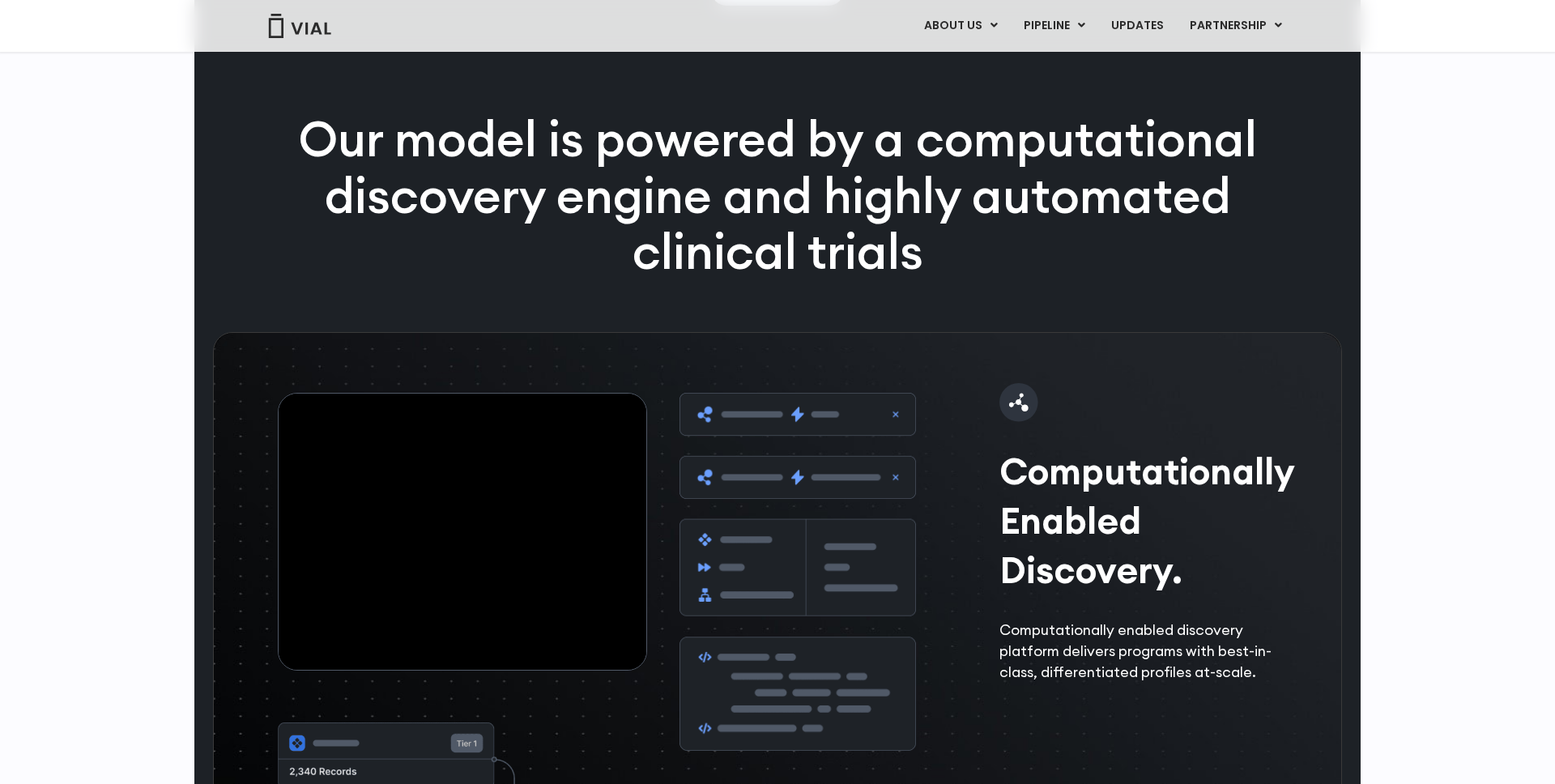
click at [691, 224] on p "Our model is powered by a computational discovery engine and highly automated c…" at bounding box center [778, 196] width 1044 height 170
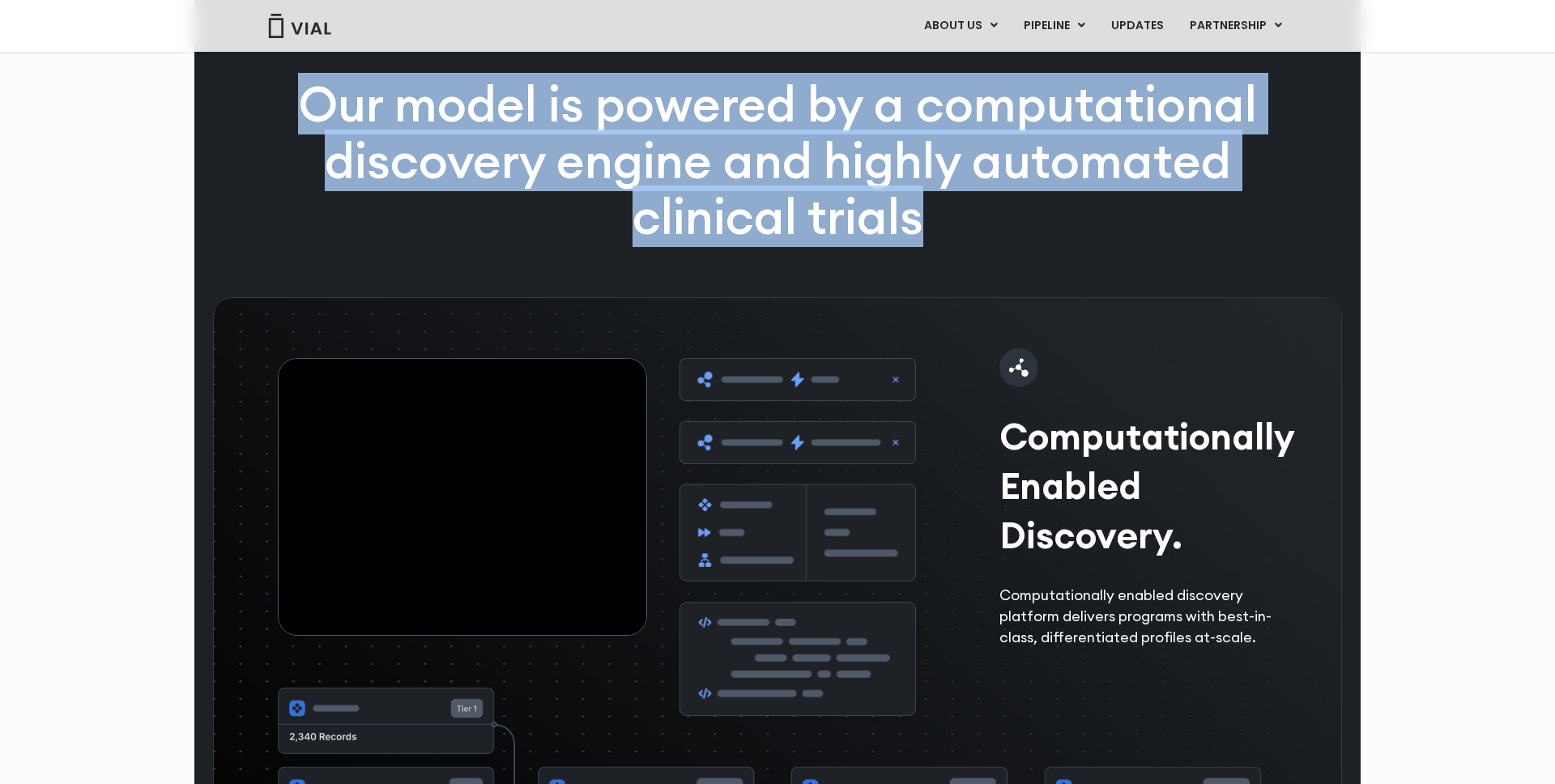
scroll to position [2428, 0]
click at [757, 244] on p "Our model is powered by a computational discovery engine and highly automated c…" at bounding box center [778, 160] width 1044 height 170
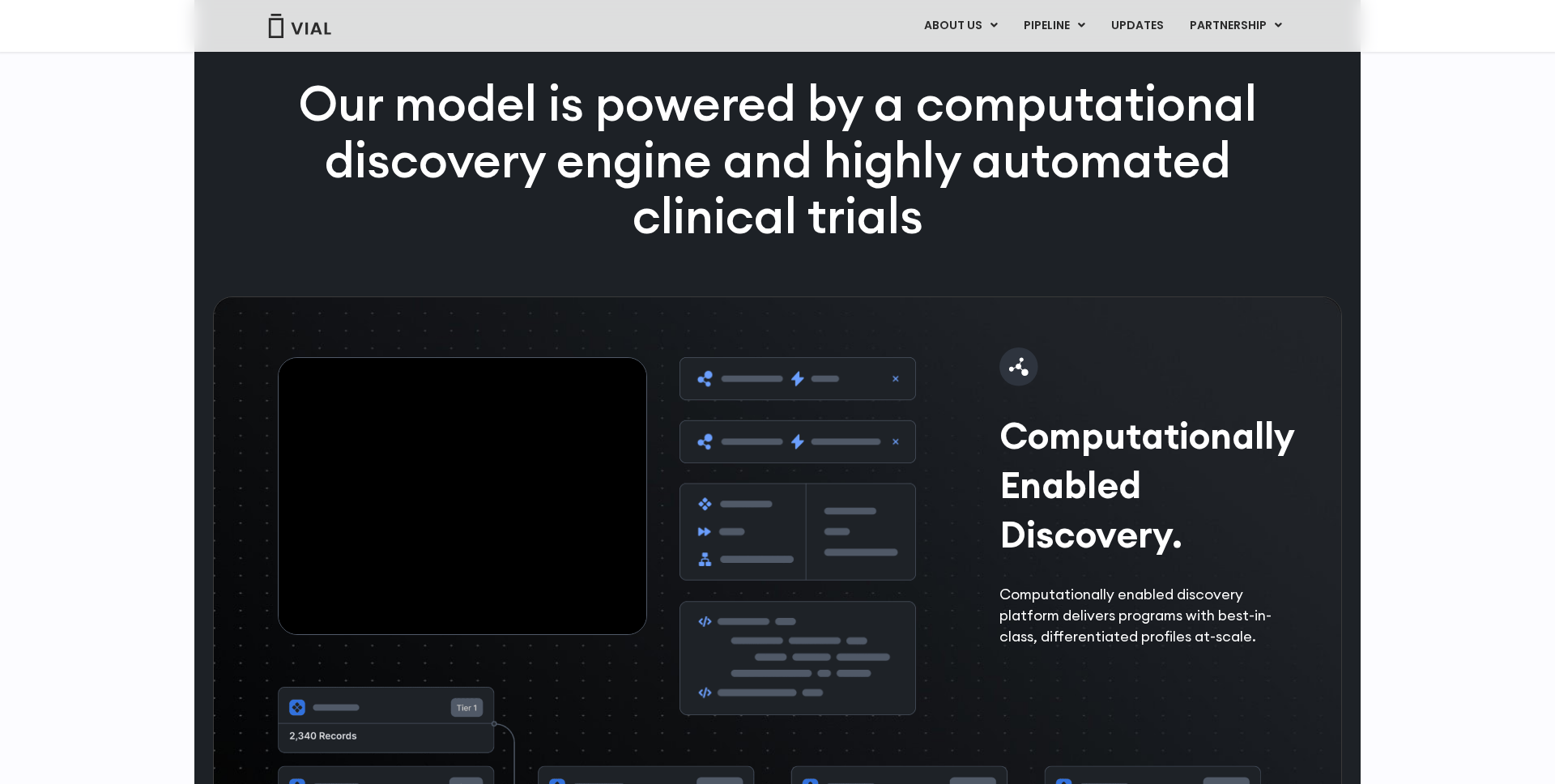
click at [757, 244] on p "Our model is powered by a computational discovery engine and highly automated c…" at bounding box center [778, 160] width 1044 height 170
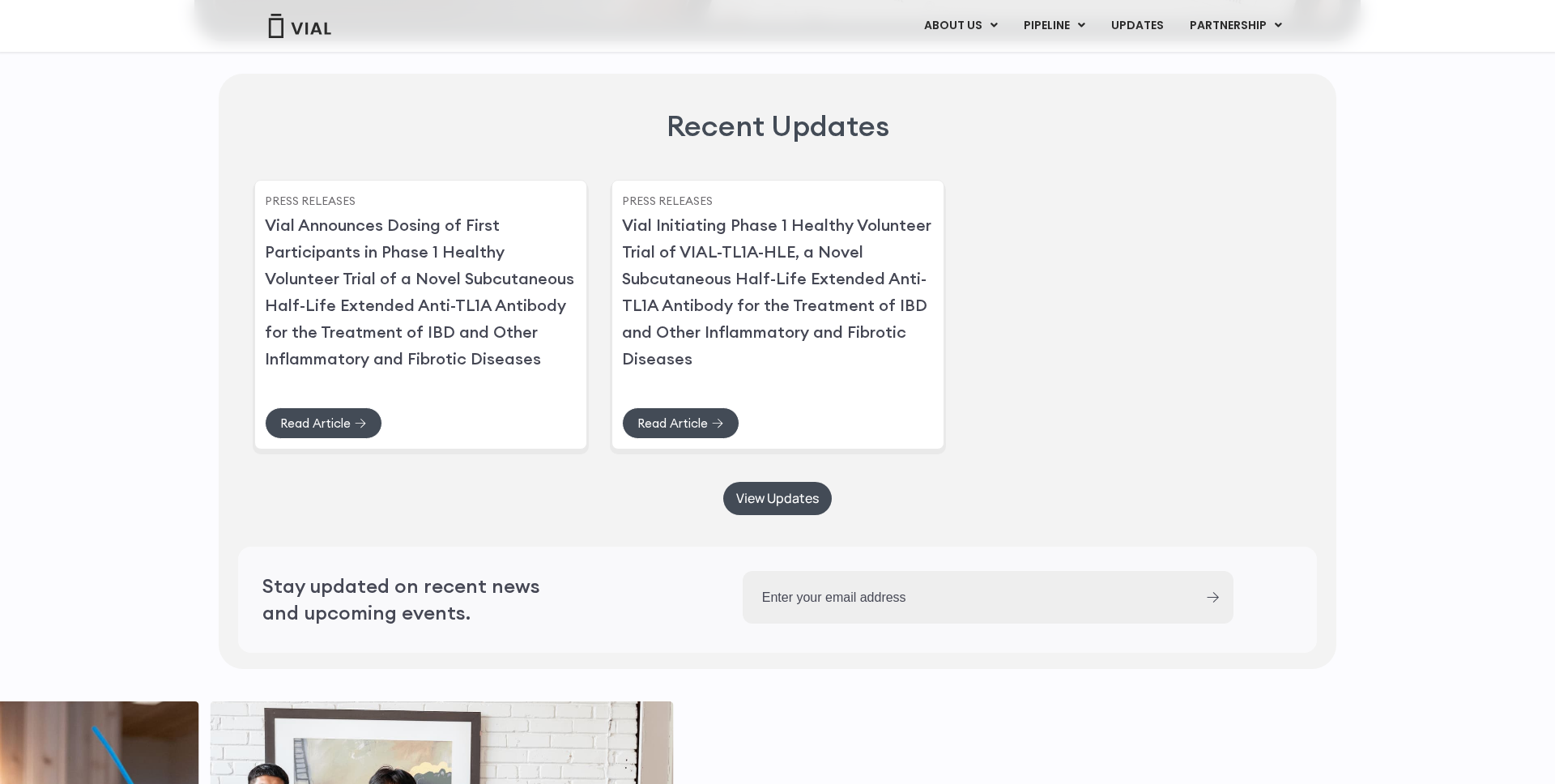
scroll to position [4075, 0]
